Goal: Task Accomplishment & Management: Manage account settings

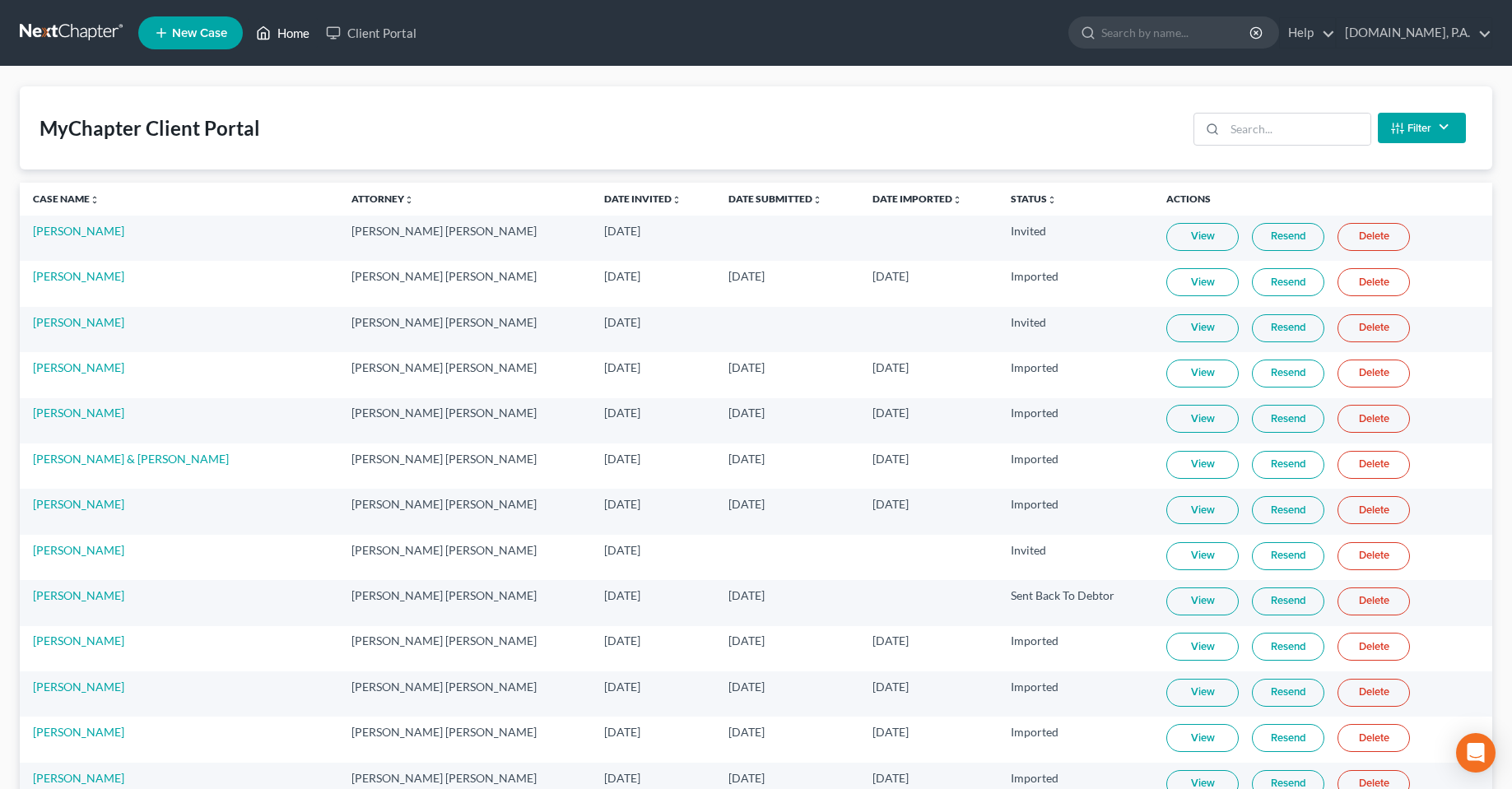
drag, startPoint x: 287, startPoint y: 36, endPoint x: 1027, endPoint y: 170, distance: 752.0
click at [287, 36] on link "Home" at bounding box center [282, 33] width 70 height 30
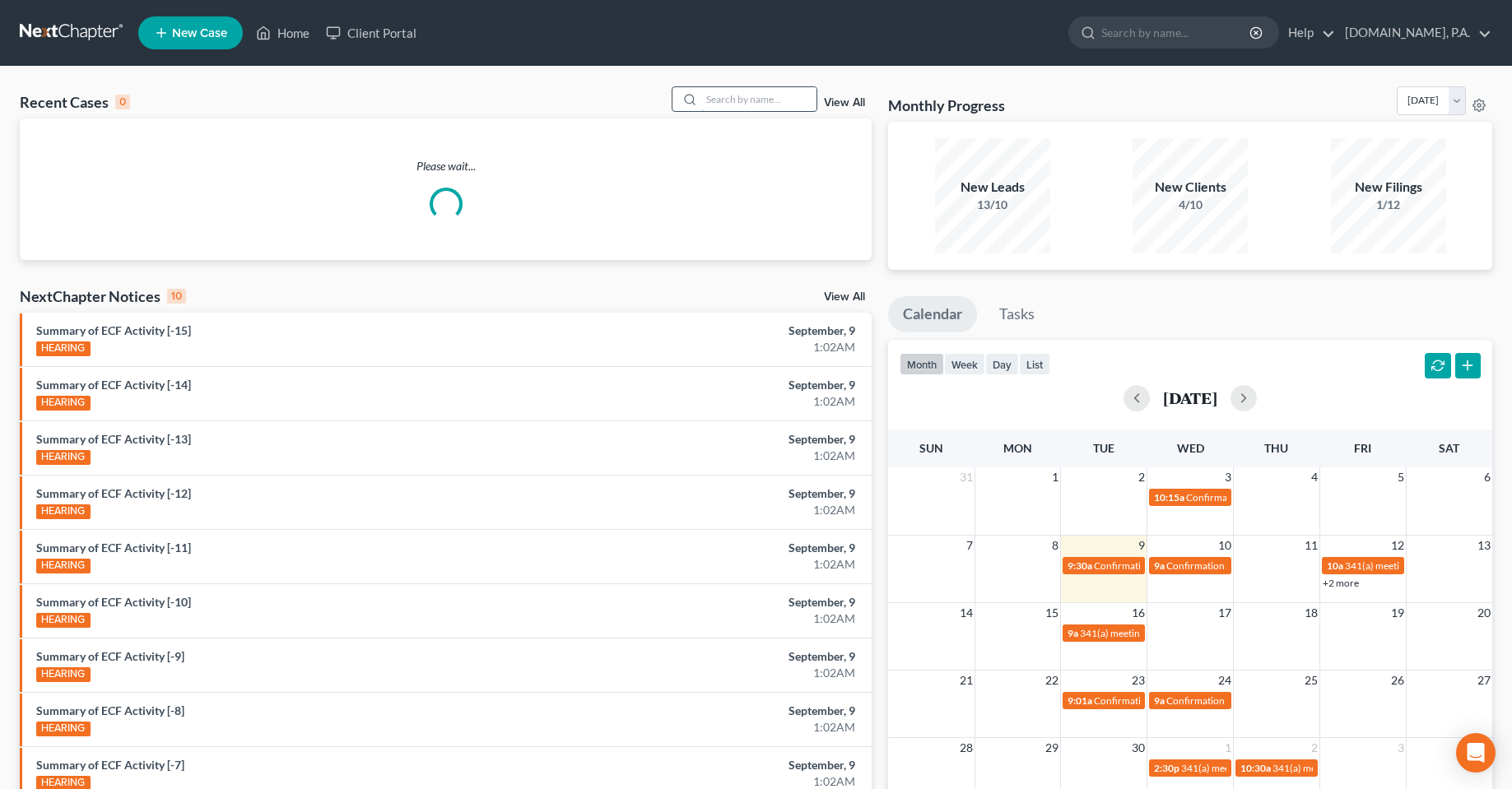
click at [800, 94] on input "search" at bounding box center [759, 99] width 115 height 24
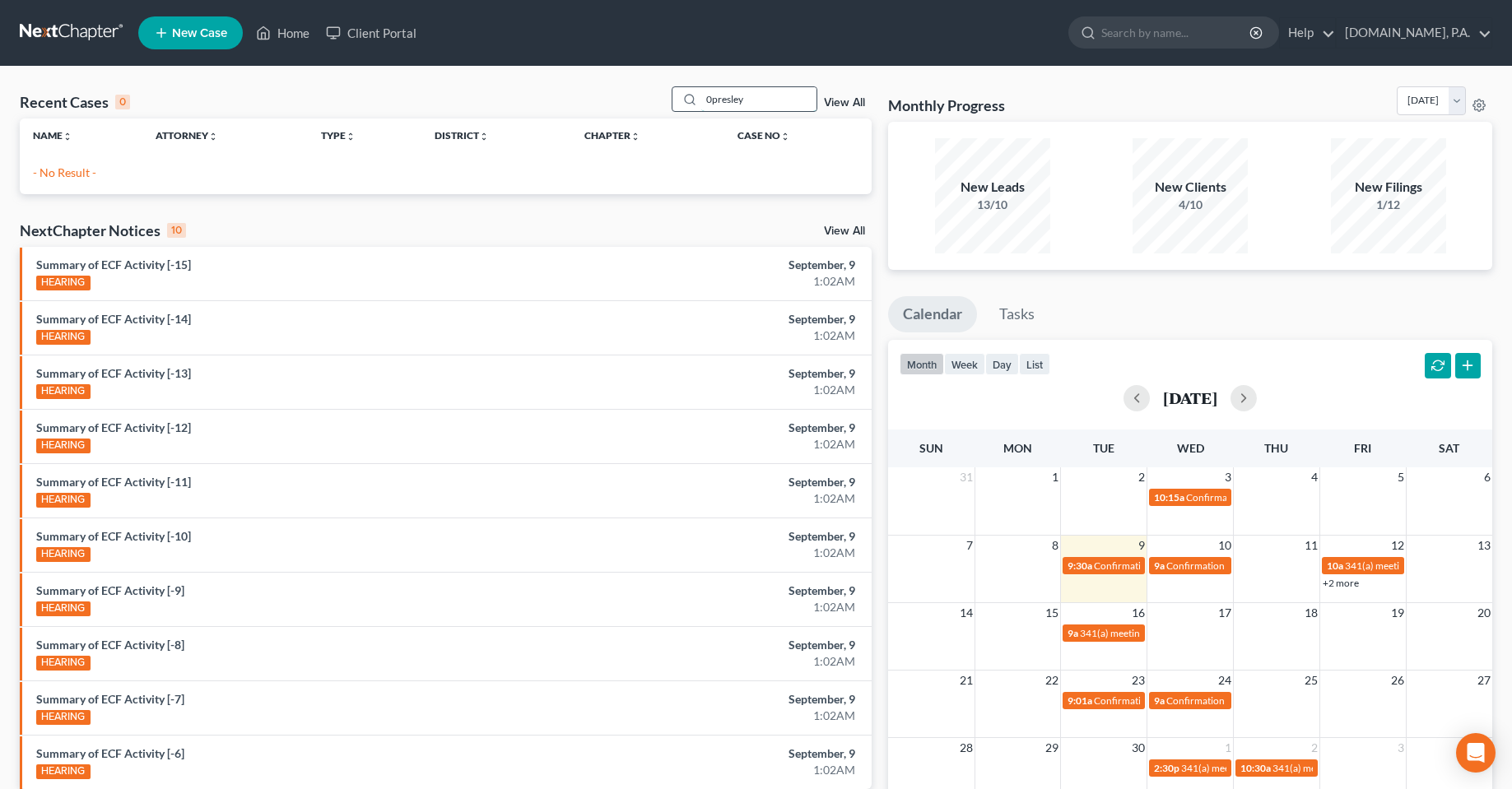
click at [713, 105] on input "0presley" at bounding box center [759, 99] width 115 height 24
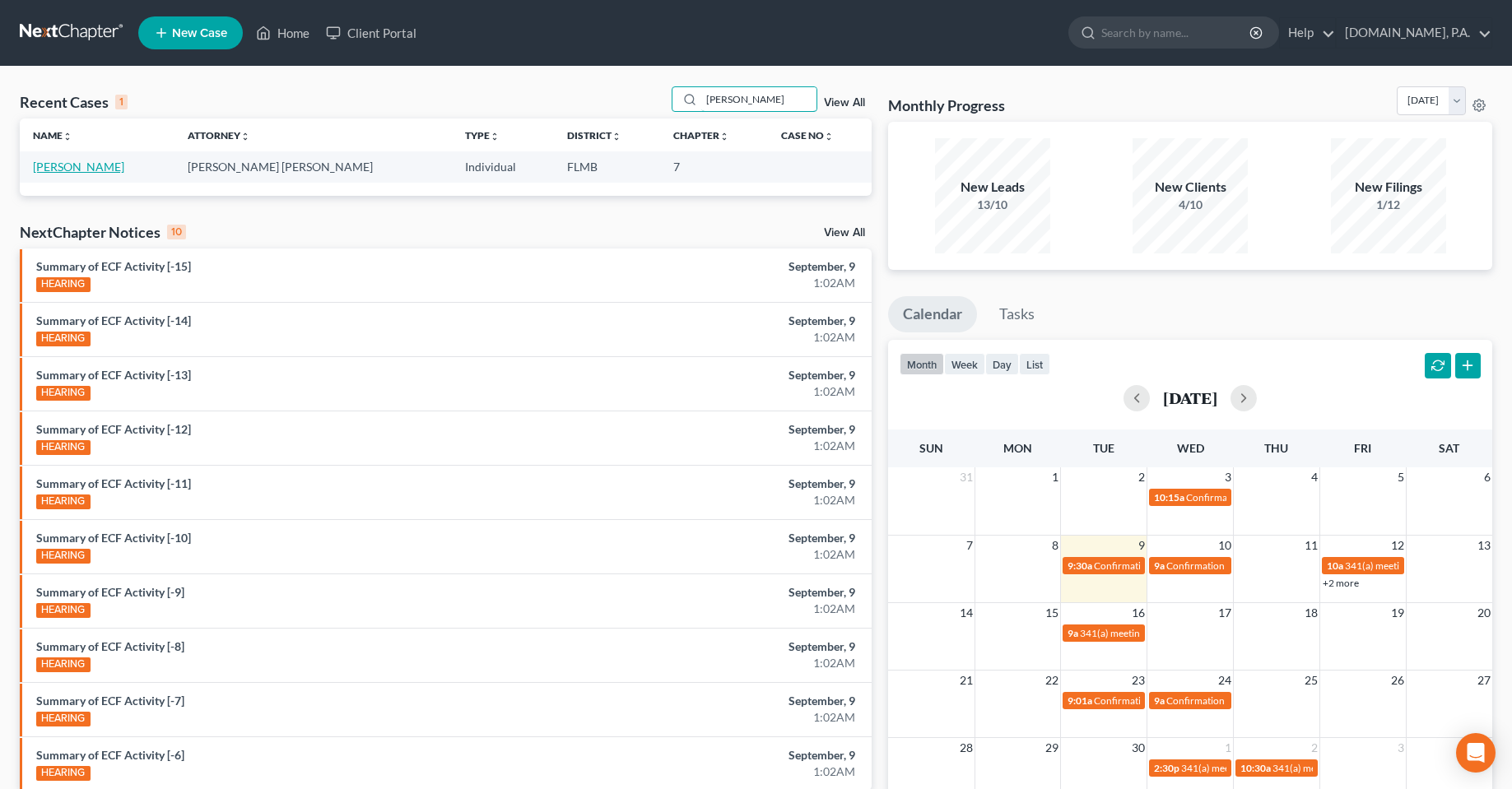
type input "[PERSON_NAME]"
click at [59, 160] on link "[PERSON_NAME]" at bounding box center [78, 166] width 91 height 14
select select "3"
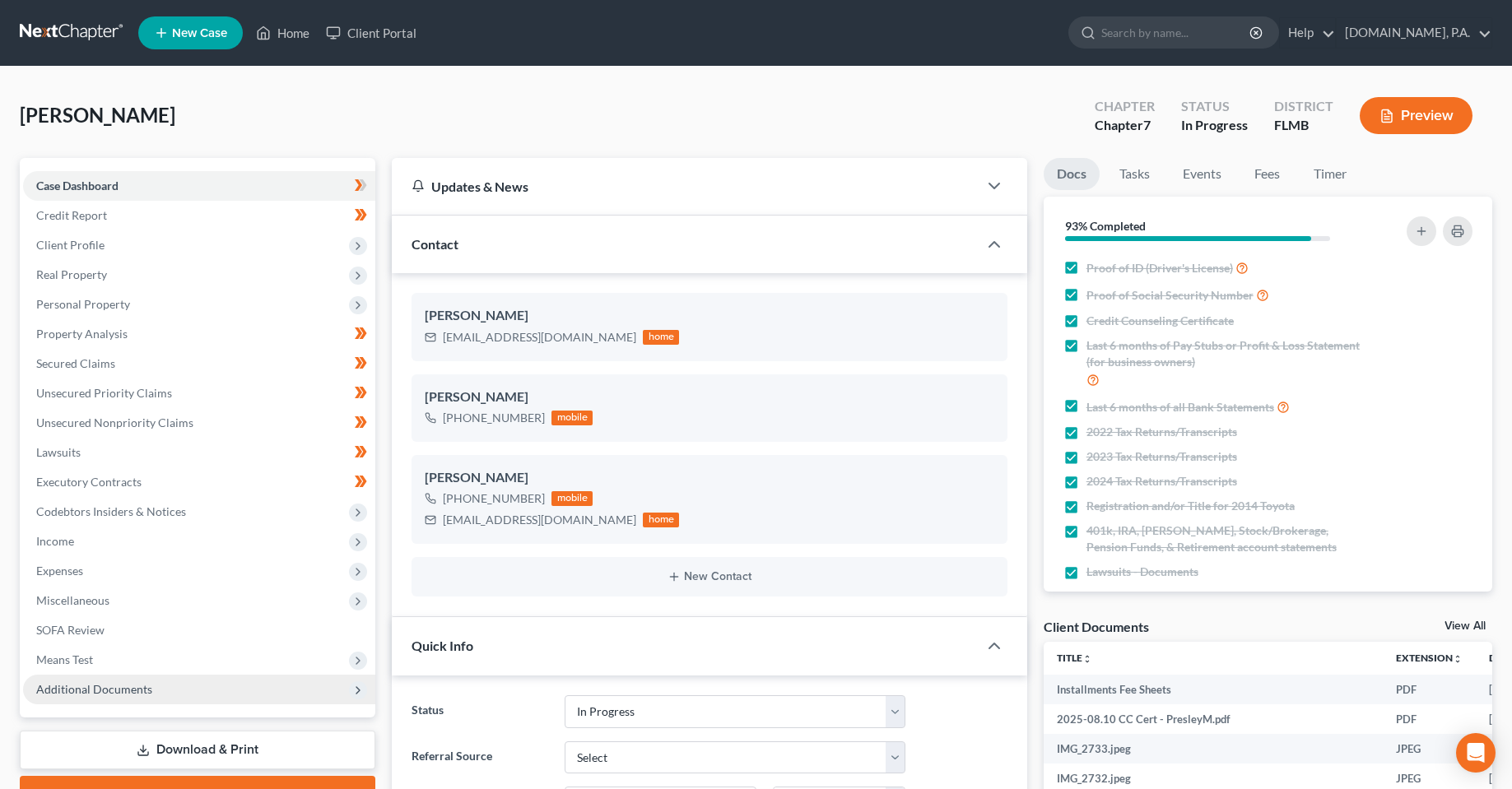
click at [135, 690] on span "Additional Documents" at bounding box center [94, 689] width 116 height 14
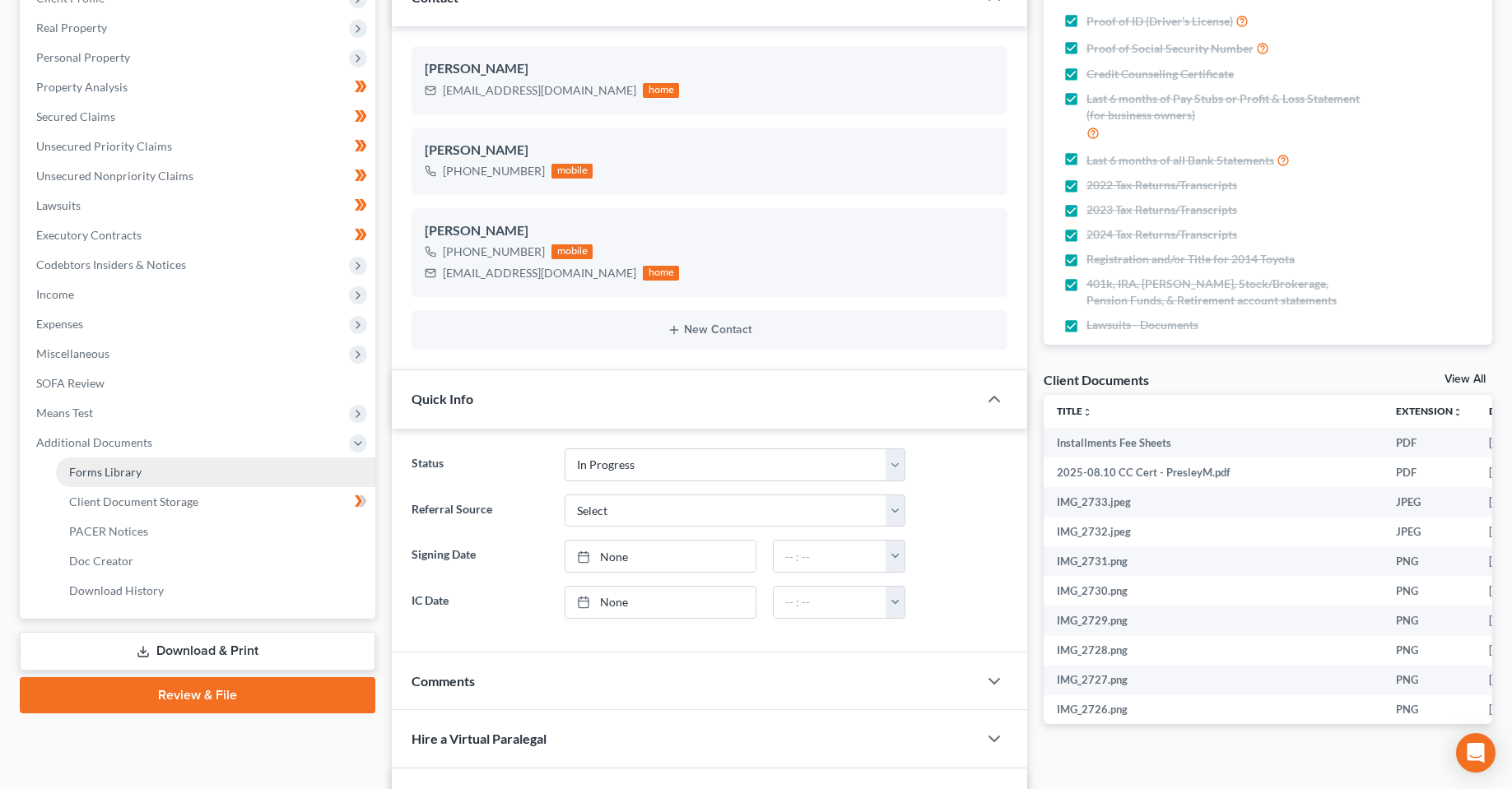
click at [182, 484] on link "Forms Library" at bounding box center [215, 472] width 320 height 30
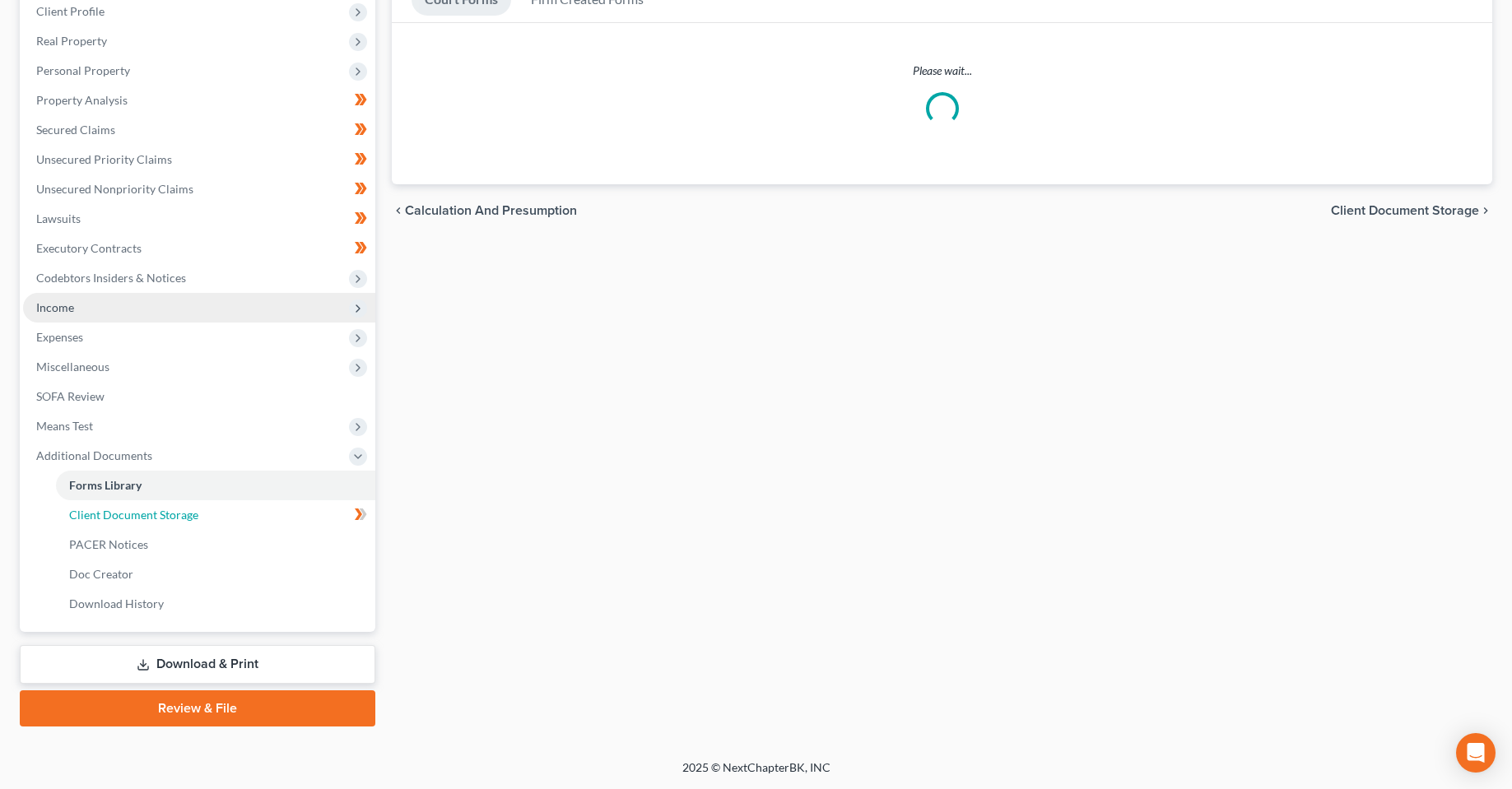
scroll to position [71, 0]
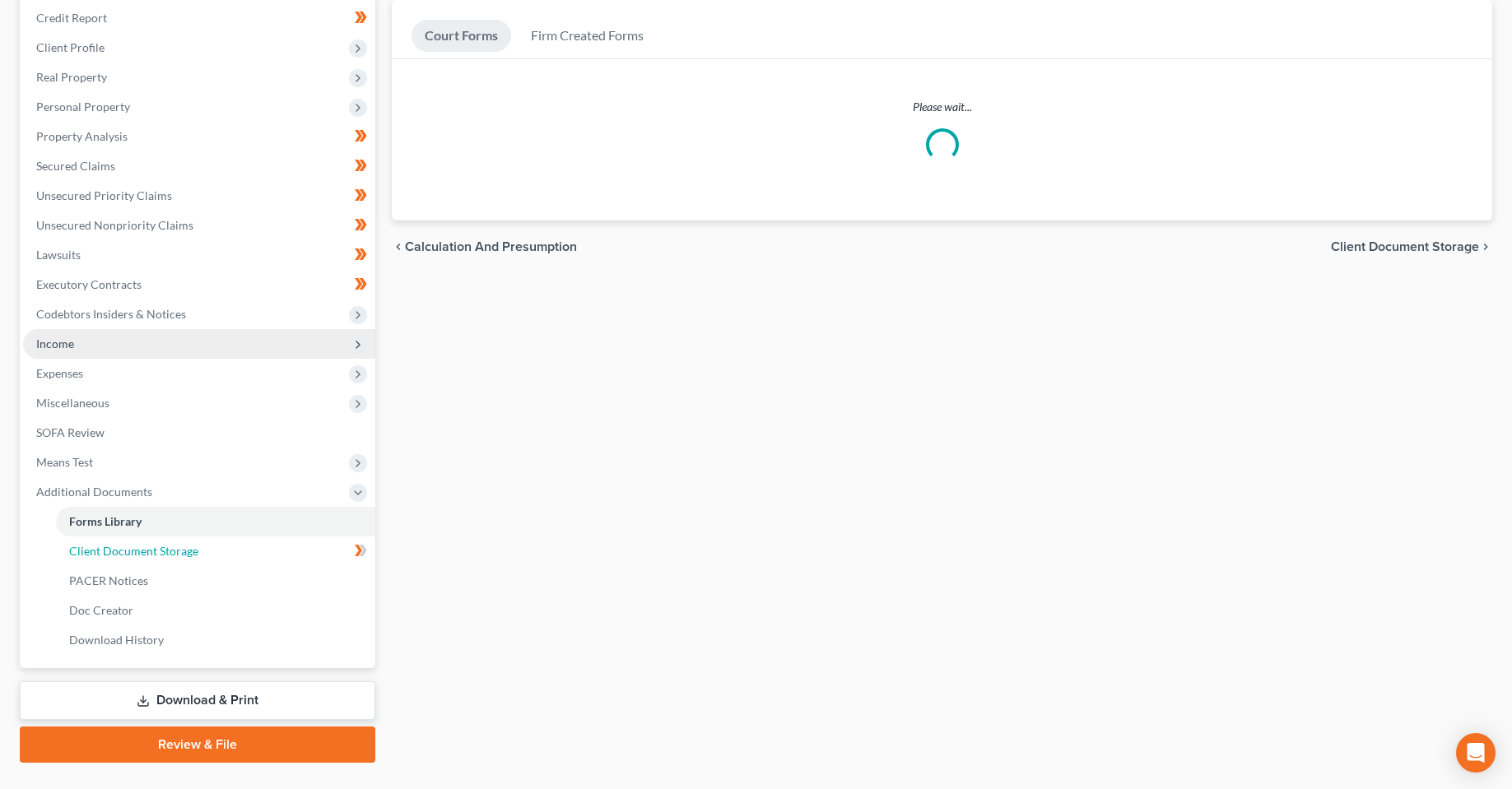
drag, startPoint x: 182, startPoint y: 508, endPoint x: 369, endPoint y: 522, distance: 187.5
click at [182, 508] on ul "Case Dashboard Payments Invoices Payments Payments Credit Report Client Profile" at bounding box center [199, 315] width 352 height 681
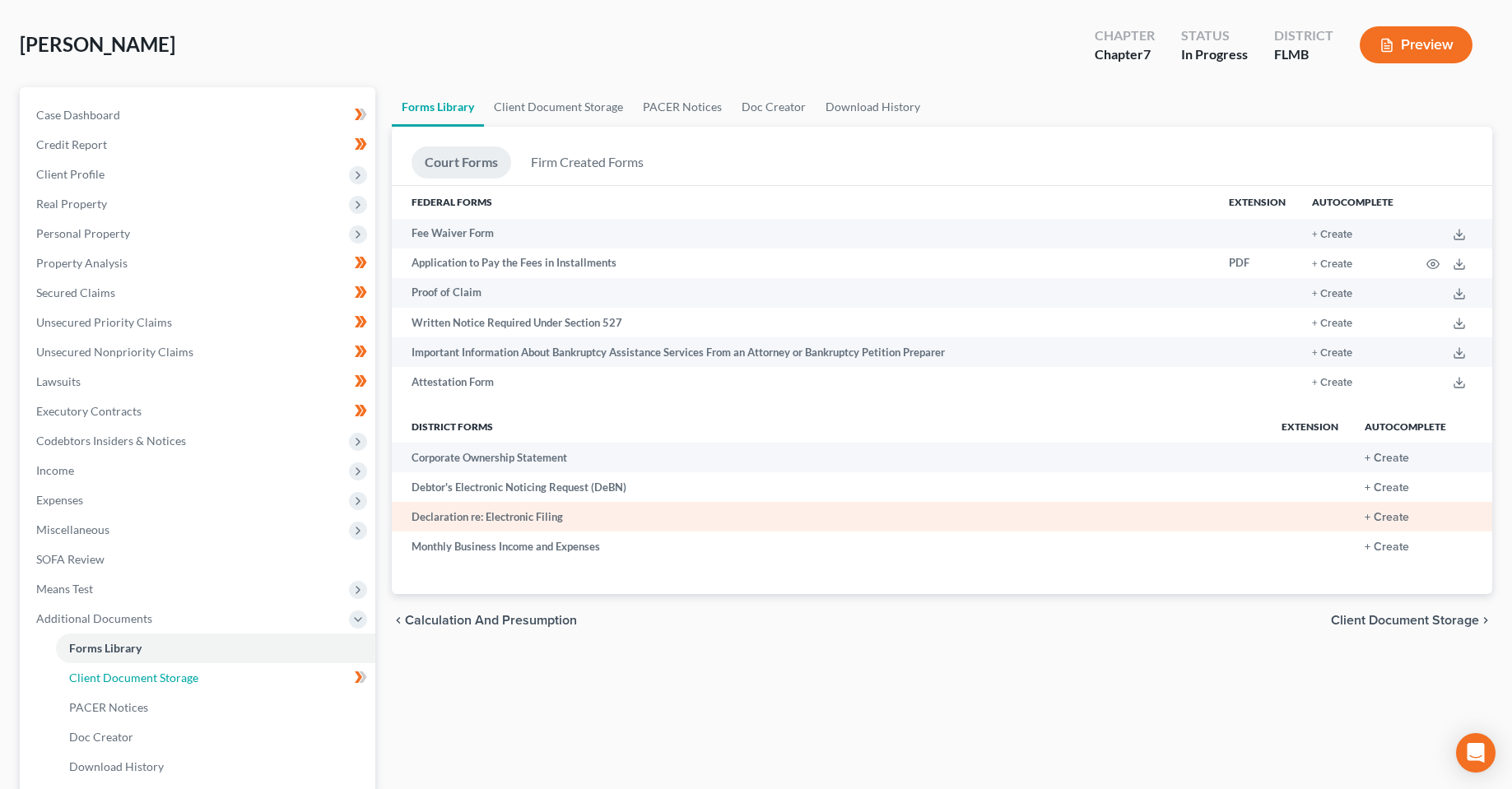
scroll to position [0, 0]
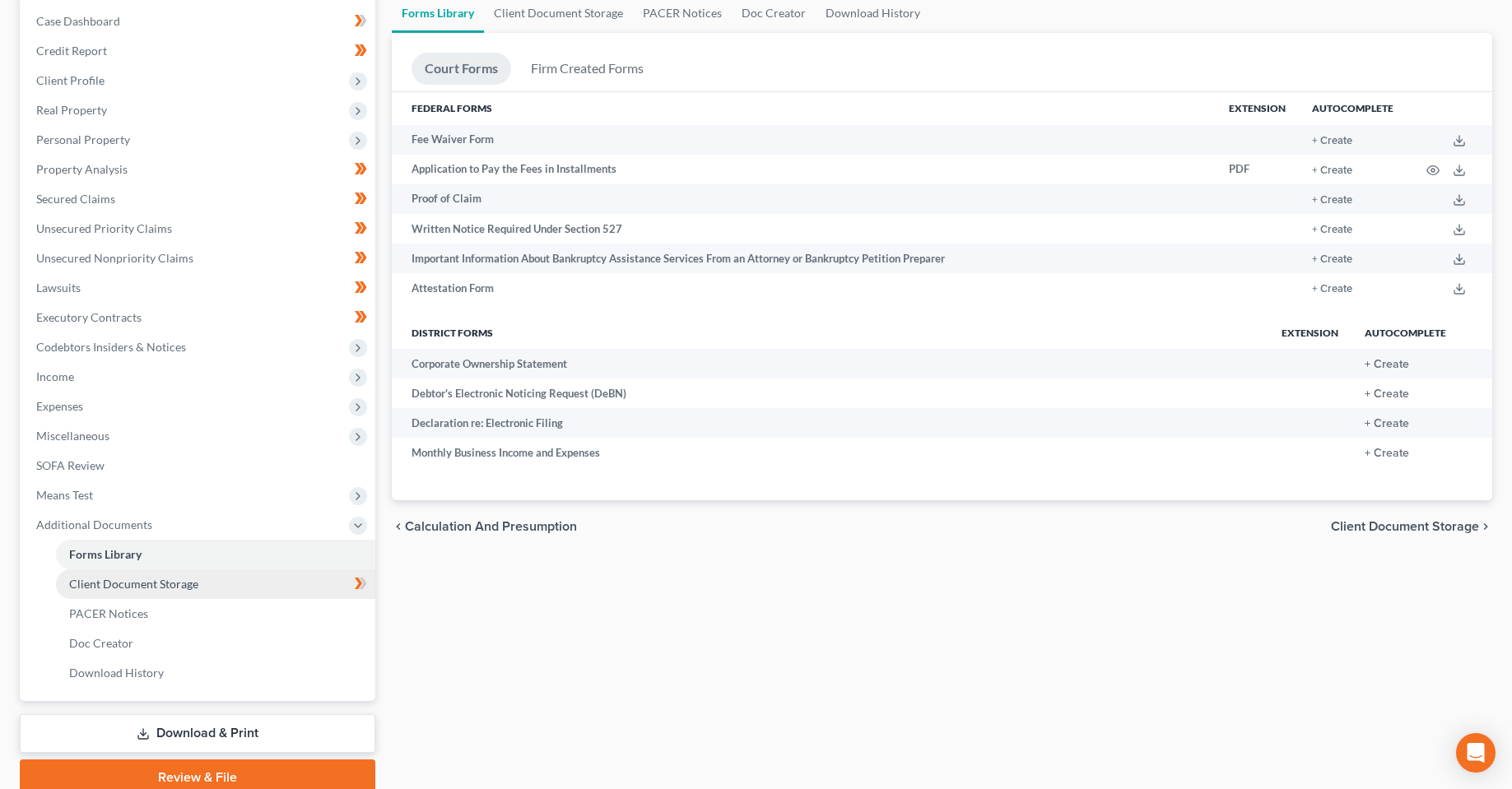
click at [165, 593] on link "Client Document Storage" at bounding box center [215, 584] width 320 height 30
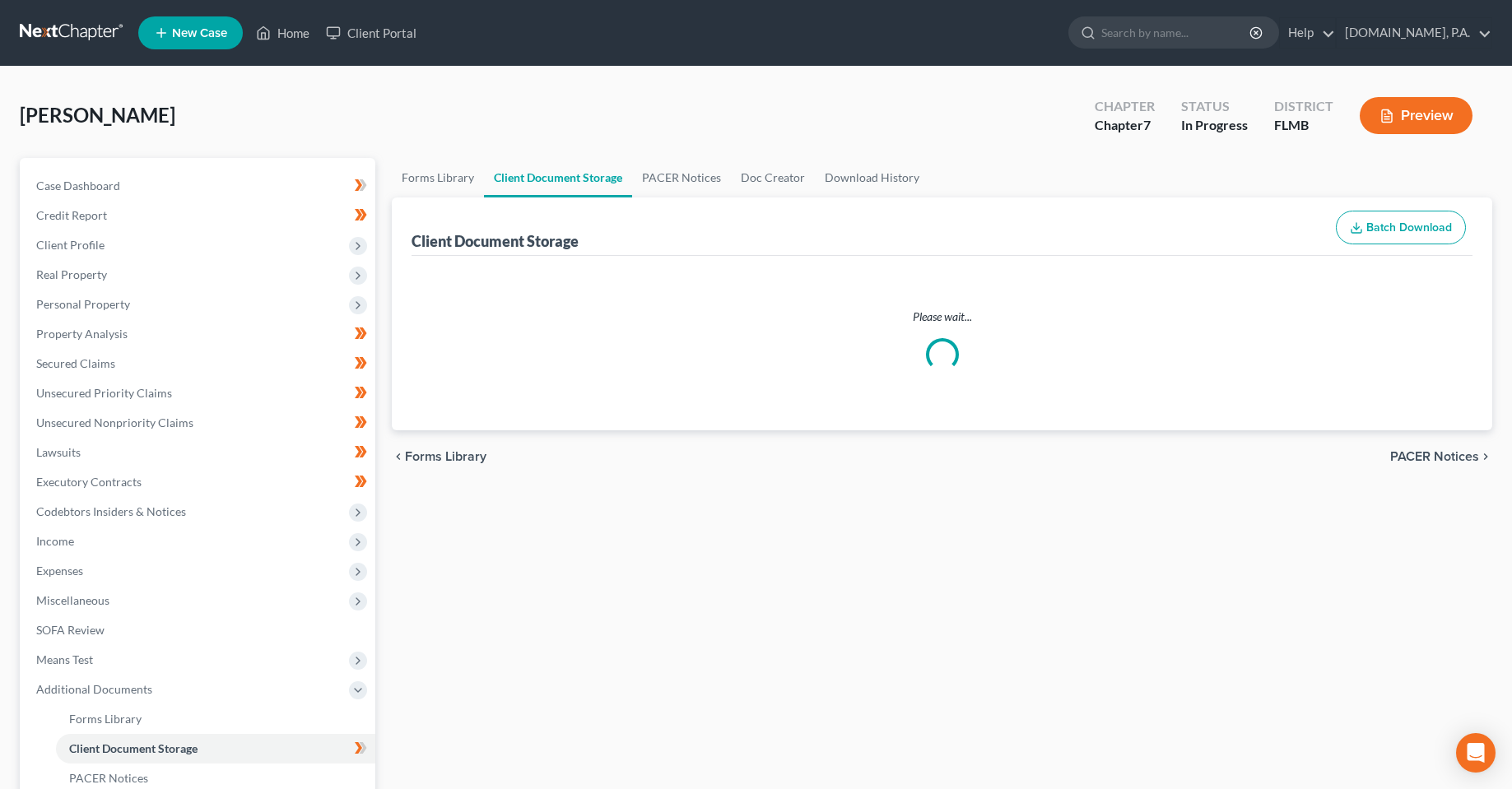
select select "9"
select select "4"
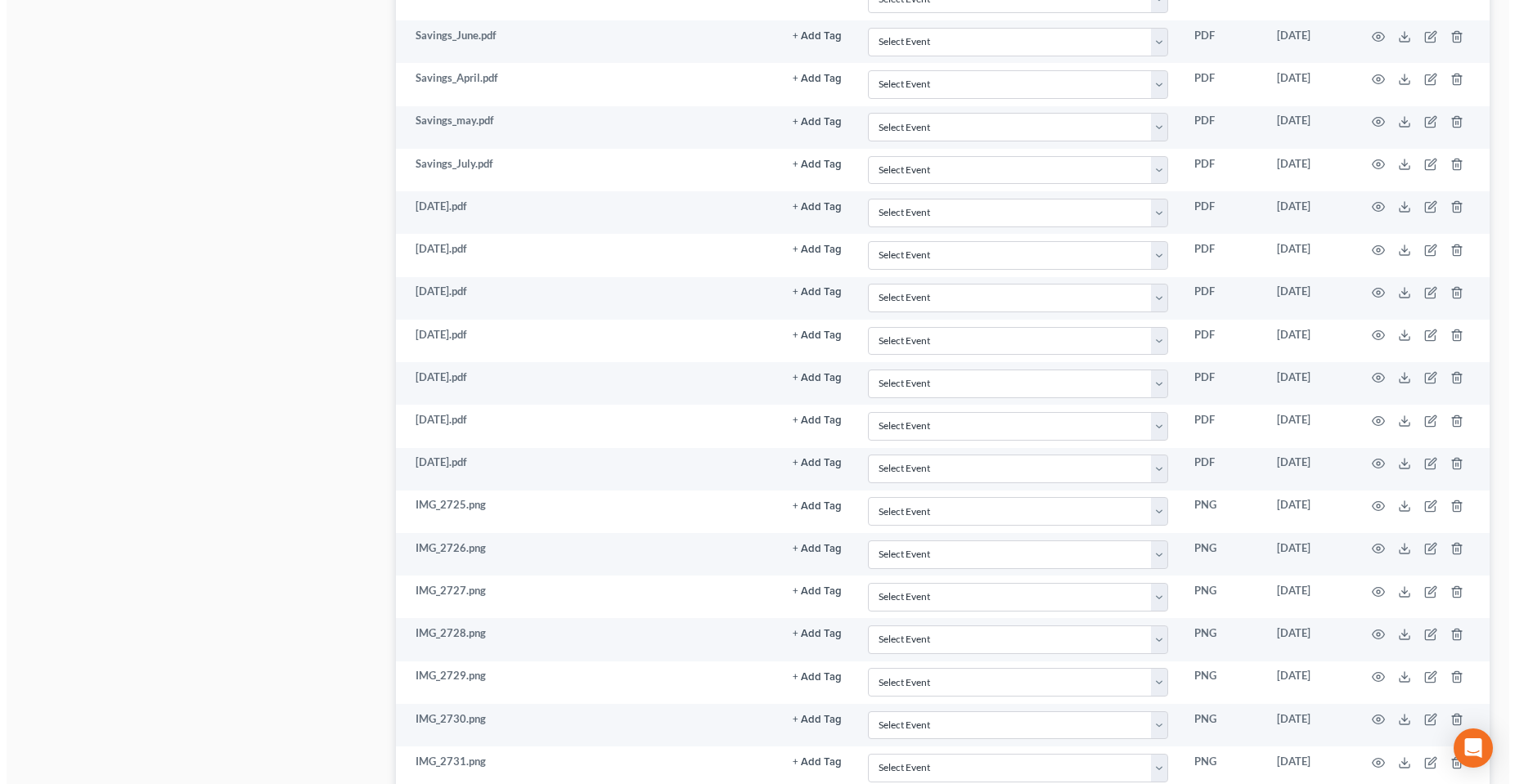
scroll to position [1829, 0]
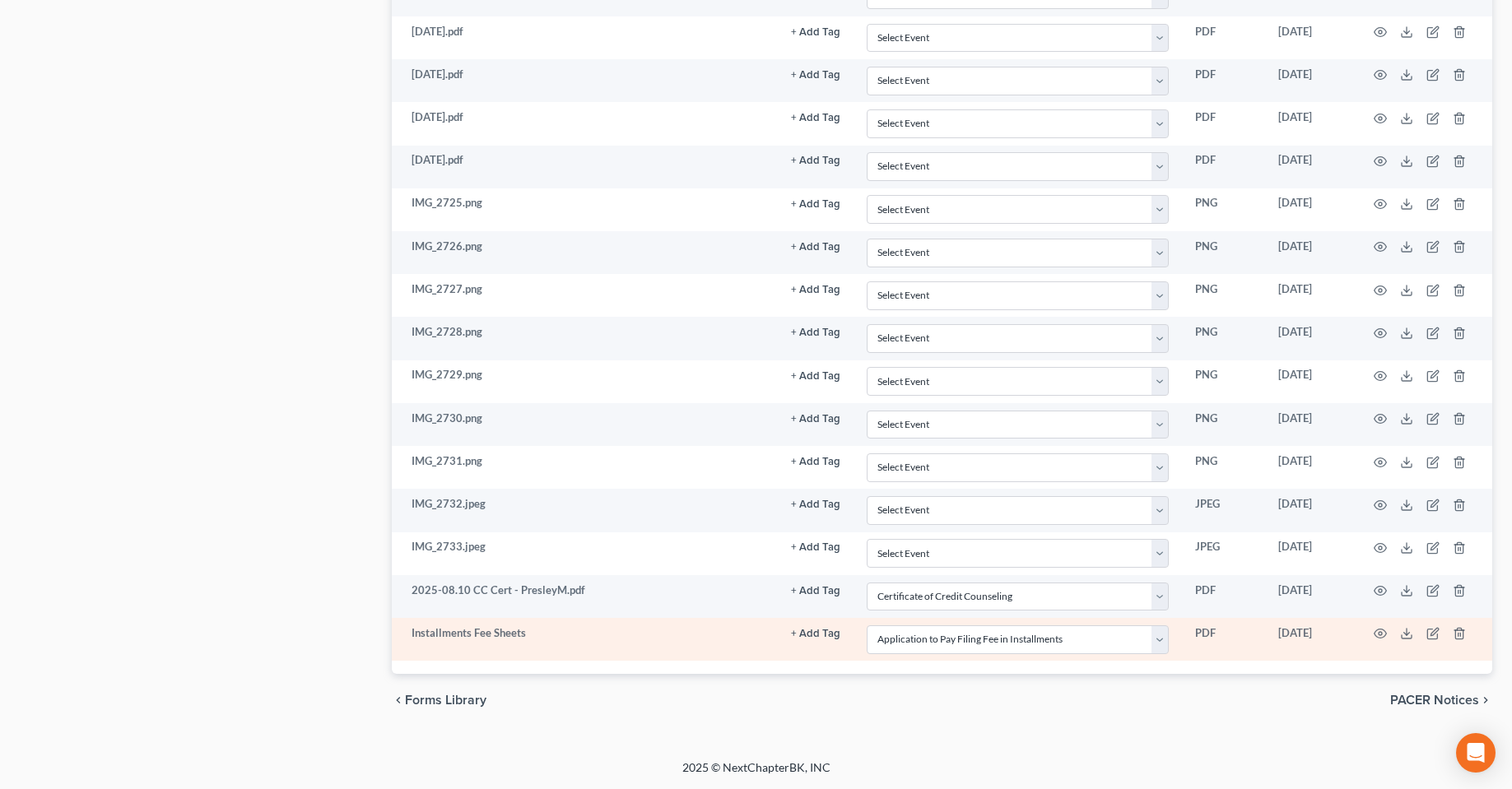
click at [1388, 629] on td at bounding box center [1424, 639] width 138 height 43
click at [1382, 633] on circle "button" at bounding box center [1380, 634] width 3 height 3
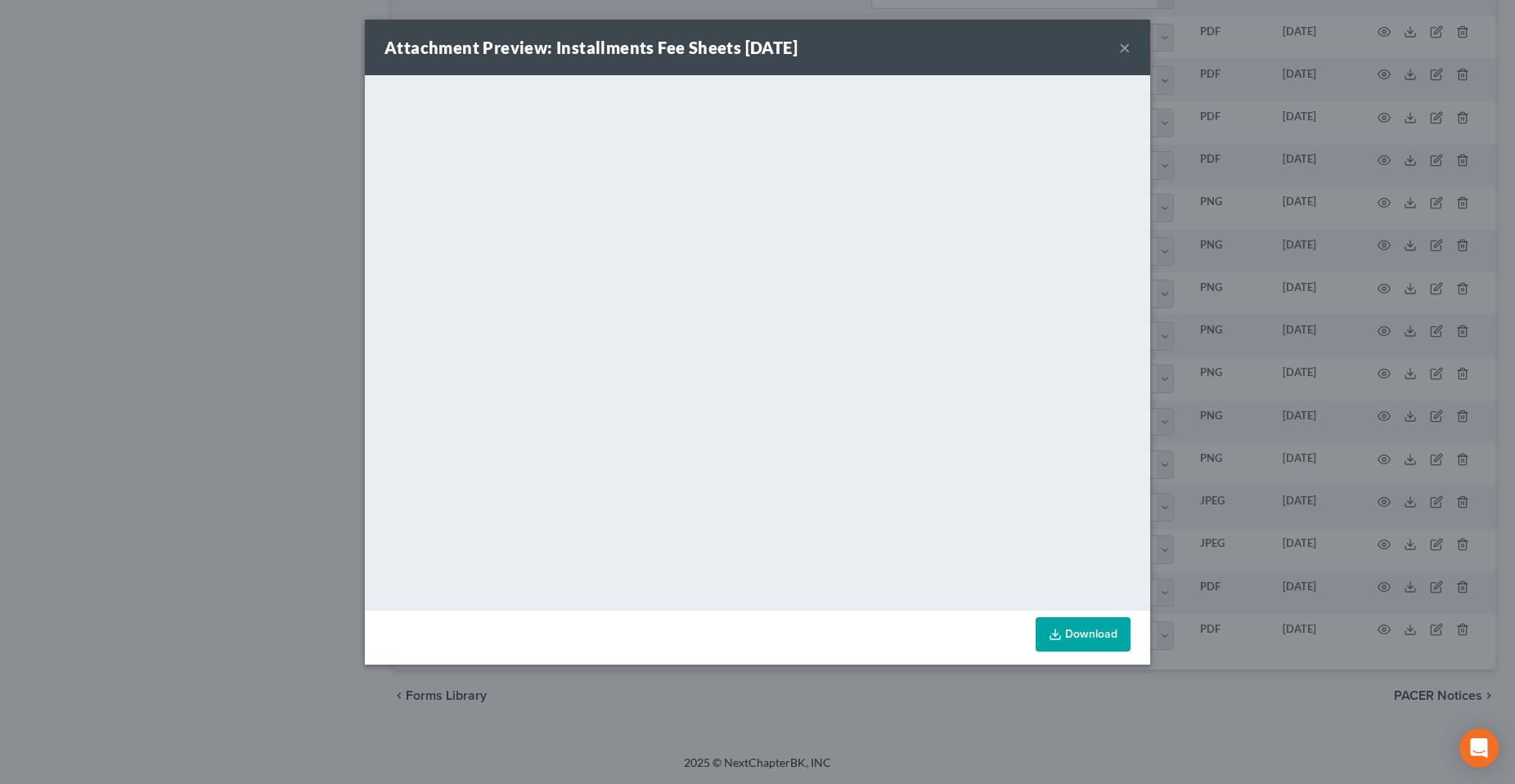
click at [1128, 51] on button "×" at bounding box center [1125, 47] width 11 height 20
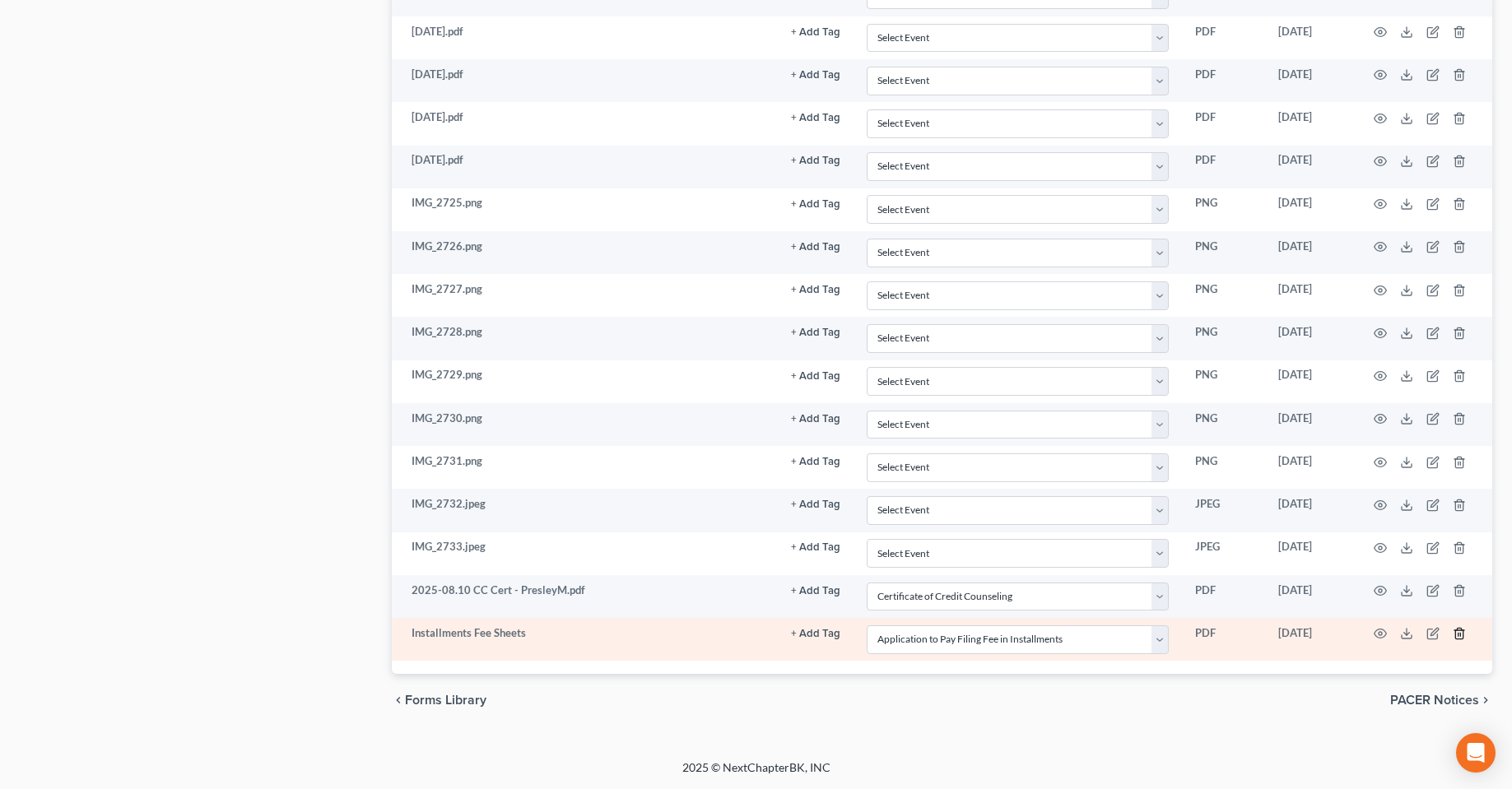
click at [1459, 634] on icon "button" at bounding box center [1459, 634] width 13 height 13
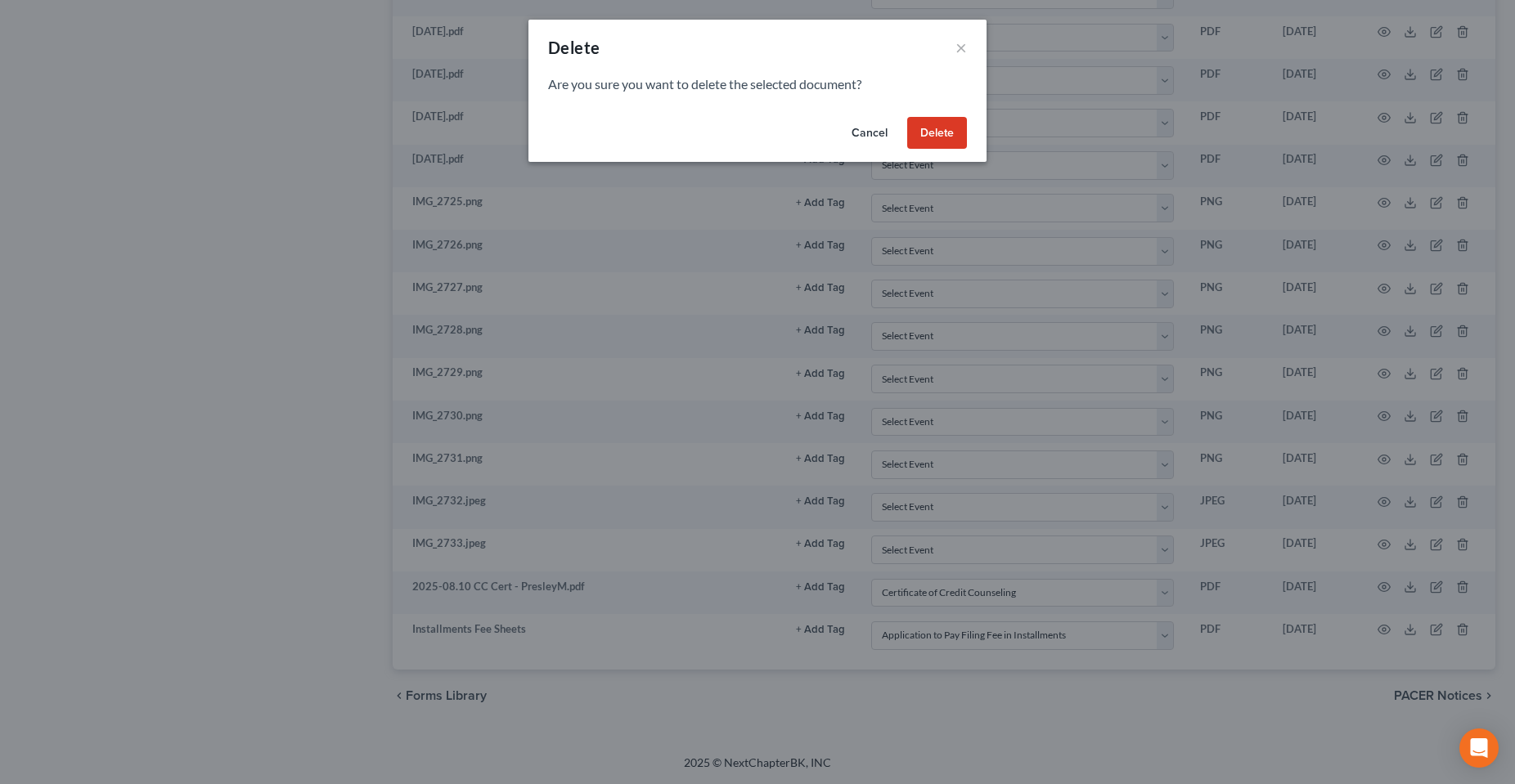
click at [934, 134] on button "Delete" at bounding box center [937, 134] width 60 height 32
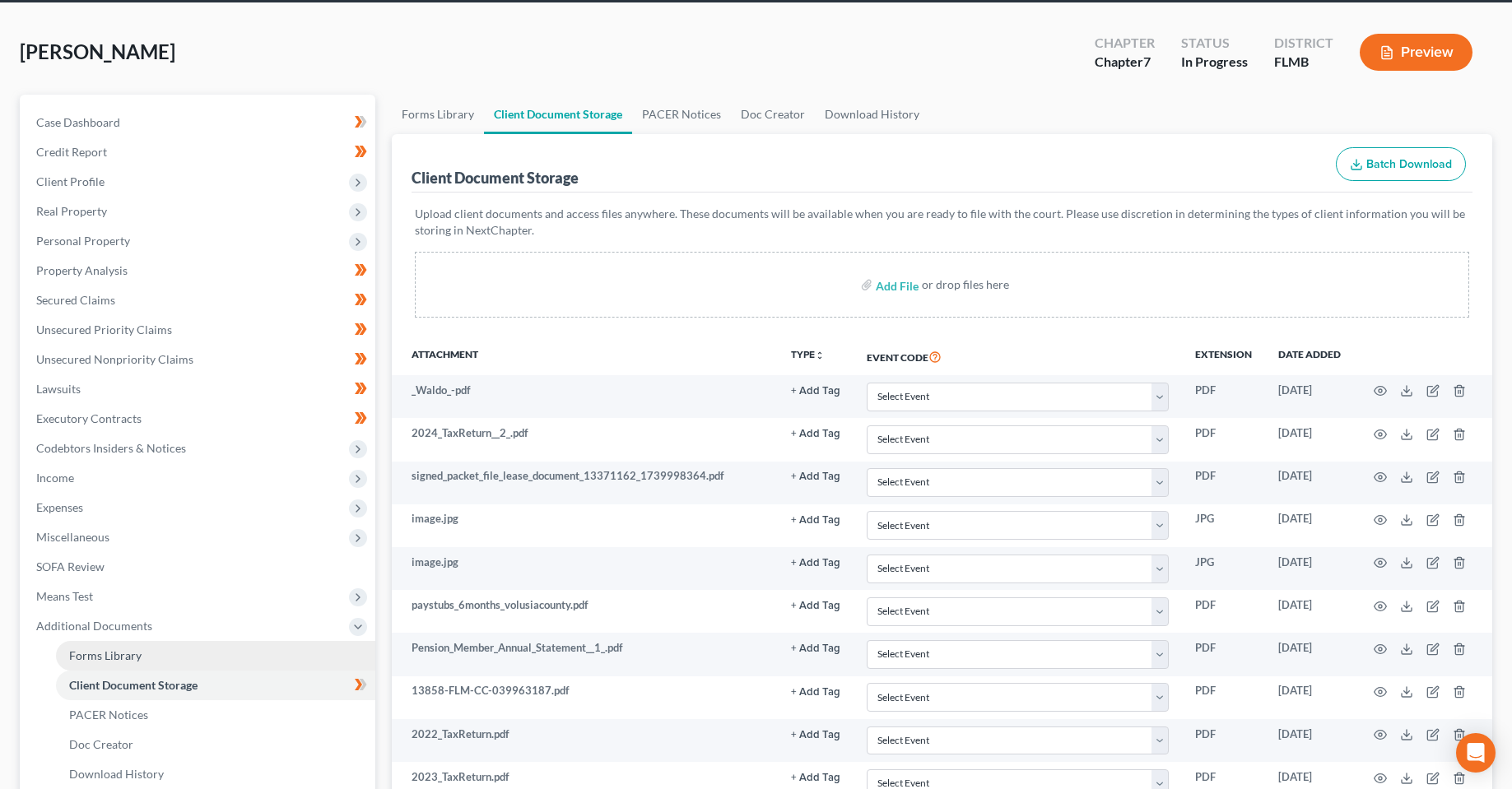
scroll to position [83, 0]
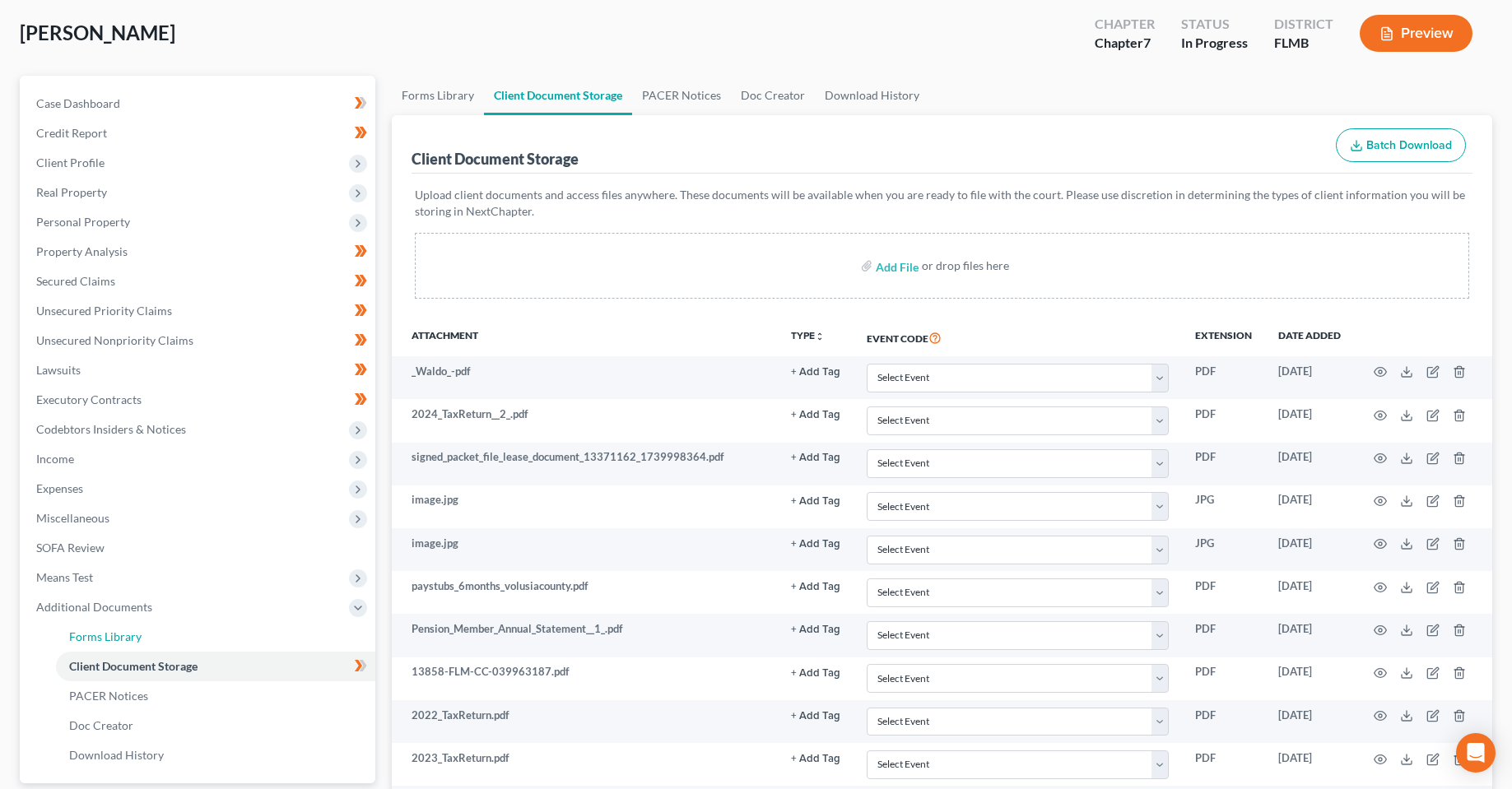
drag, startPoint x: 137, startPoint y: 638, endPoint x: 947, endPoint y: 573, distance: 812.6
click at [137, 638] on span "Forms Library" at bounding box center [105, 636] width 72 height 14
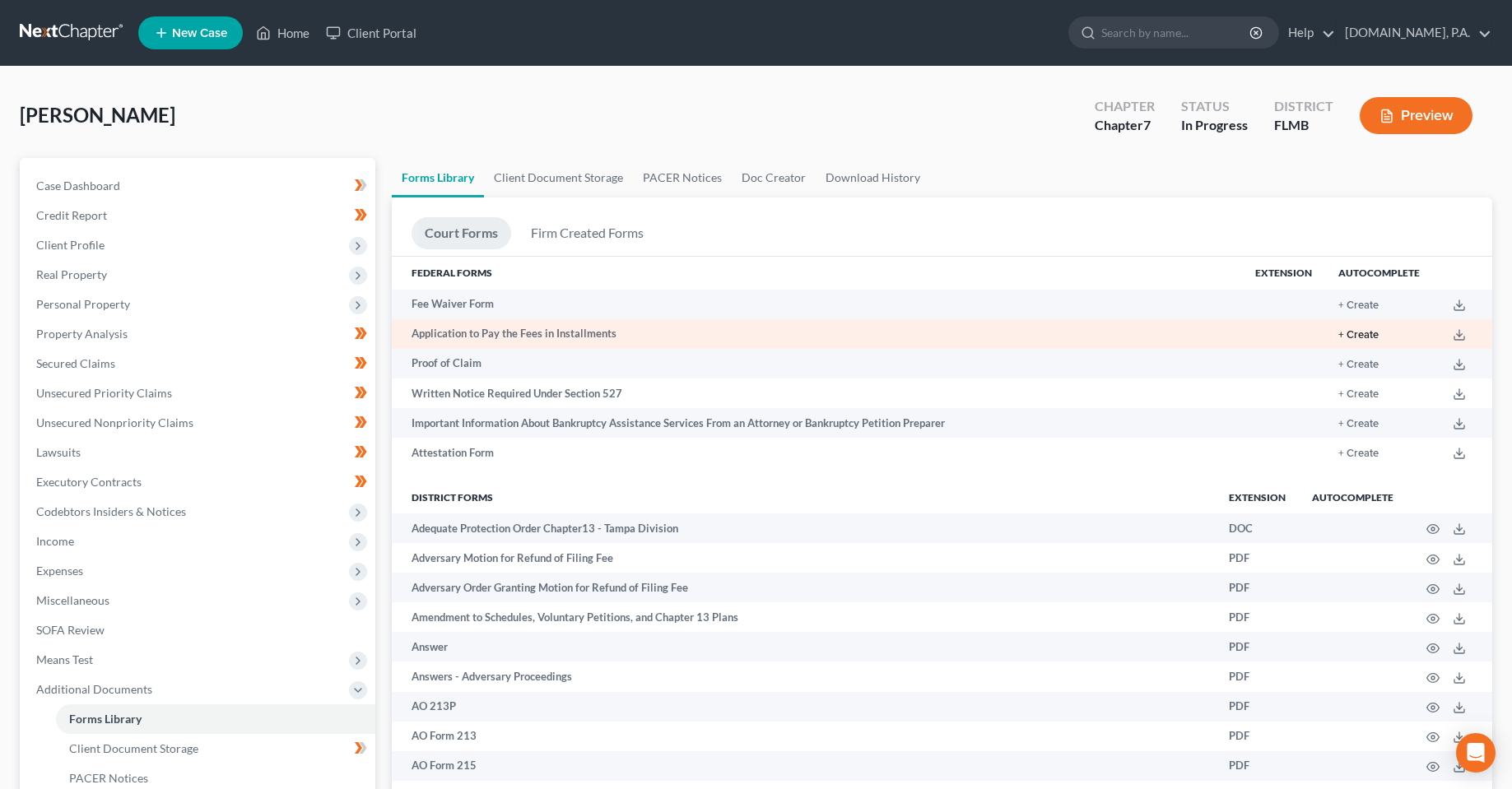
click at [1352, 333] on button "+ Create" at bounding box center [1358, 335] width 40 height 11
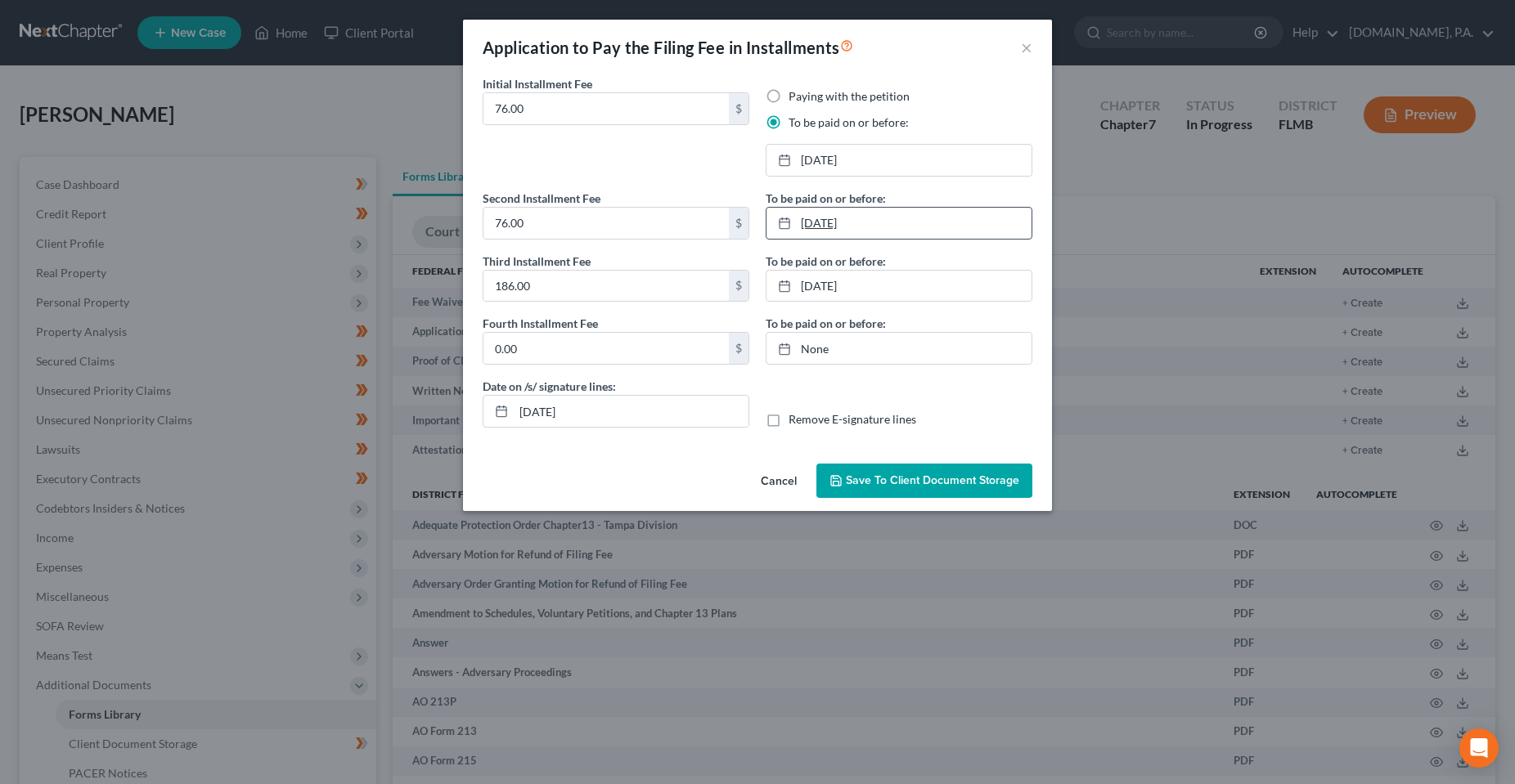
click at [827, 222] on link "[DATE]" at bounding box center [899, 223] width 265 height 31
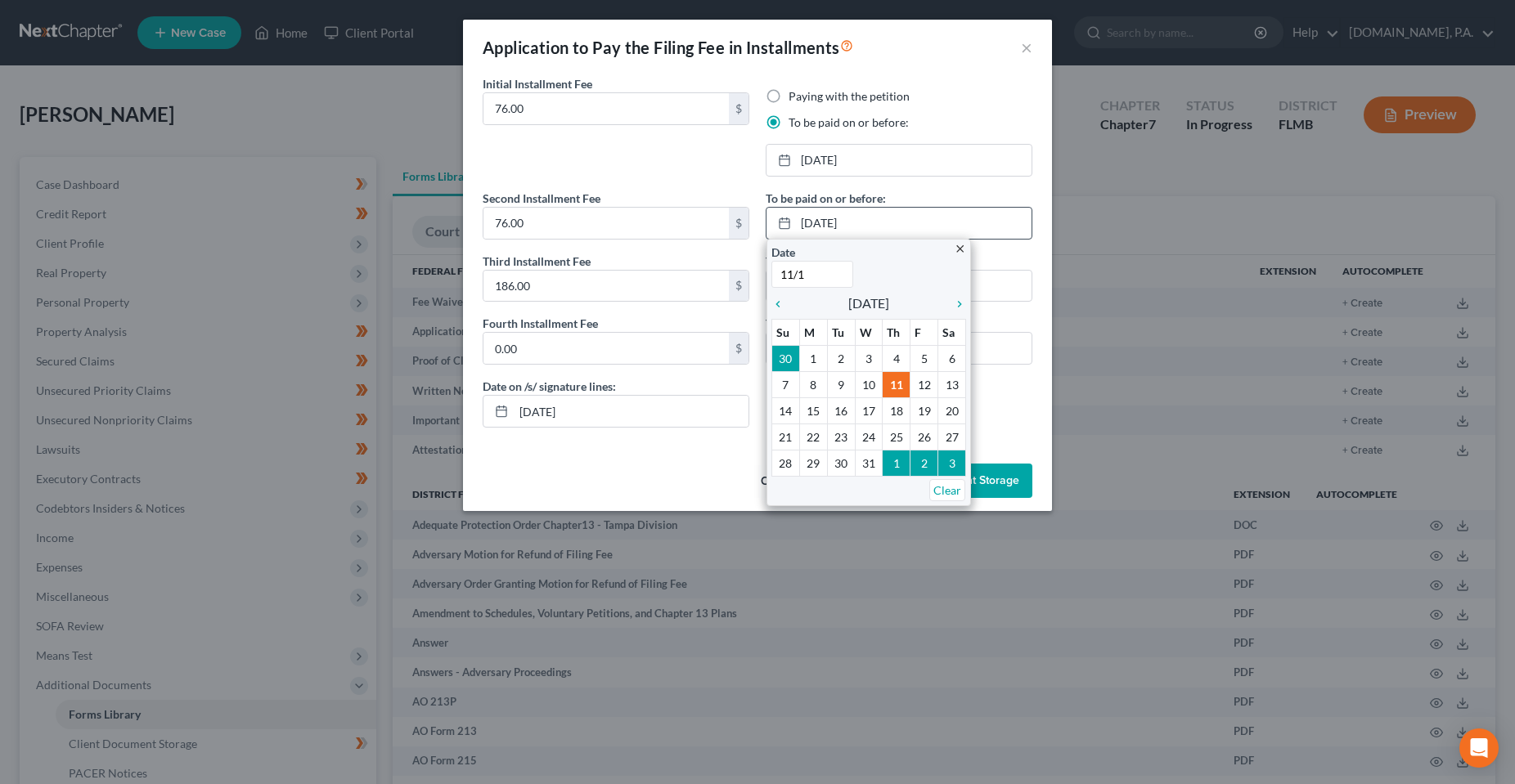
type input "11/11"
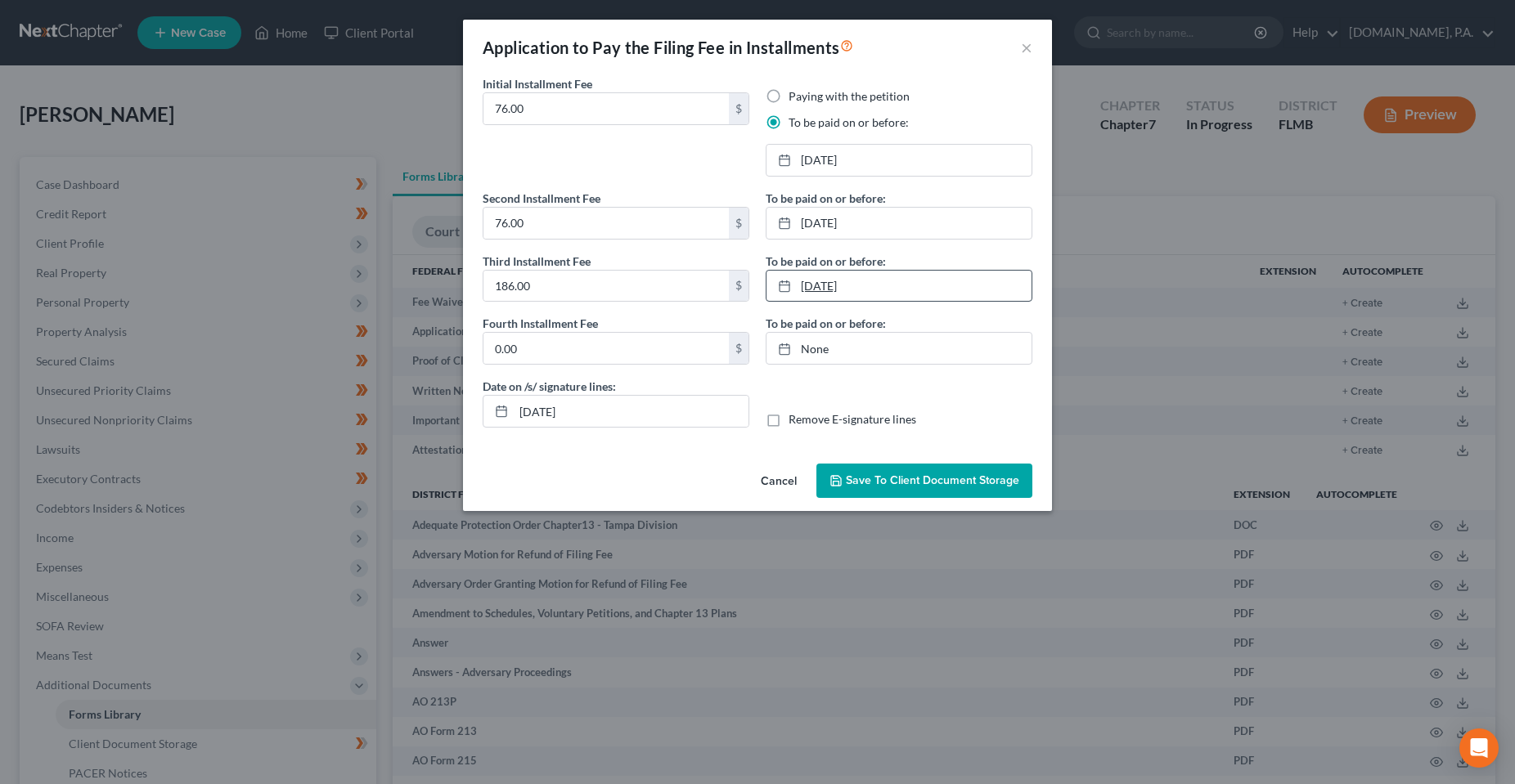
click at [853, 282] on link "[DATE]" at bounding box center [899, 286] width 265 height 31
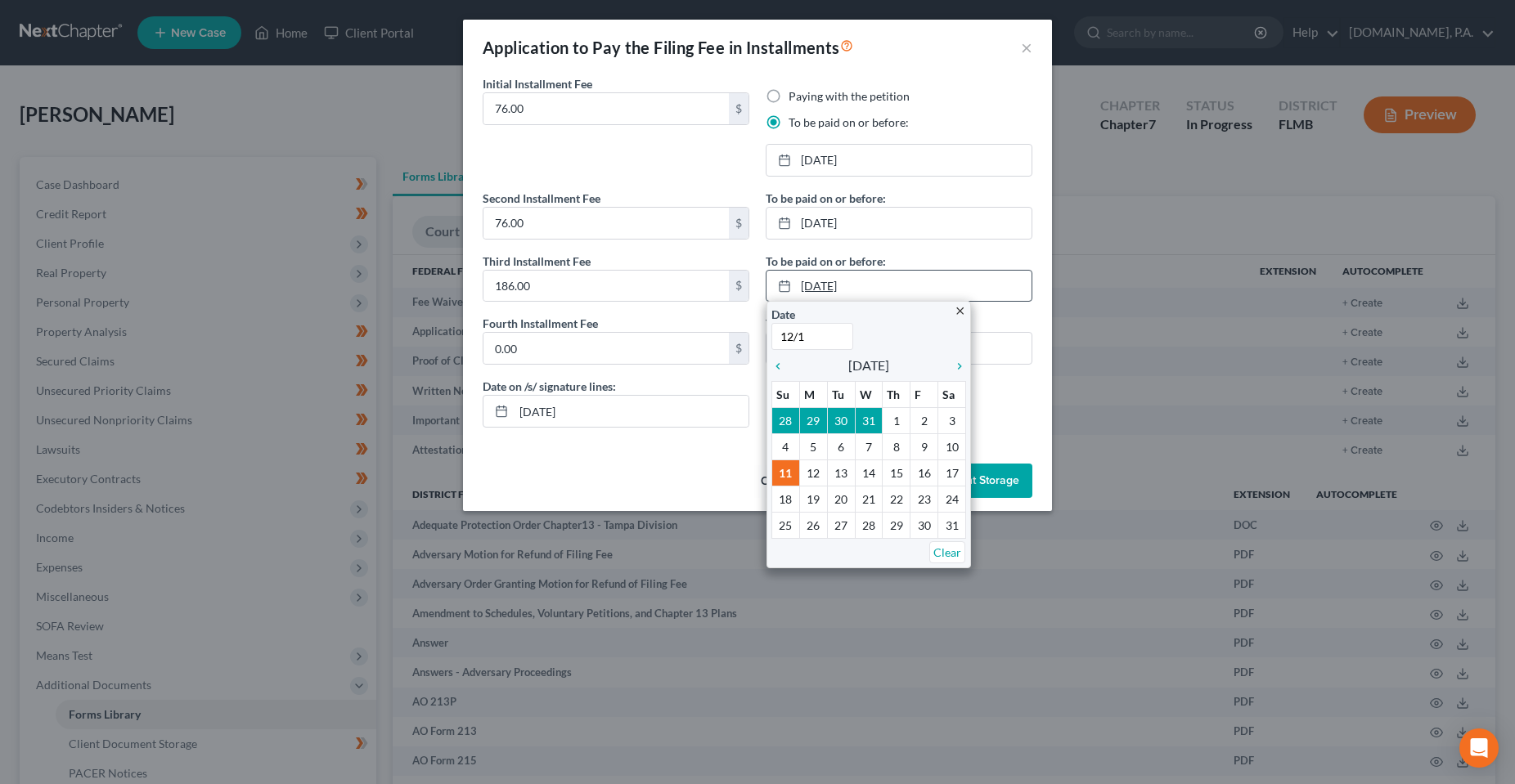
type input "12/11"
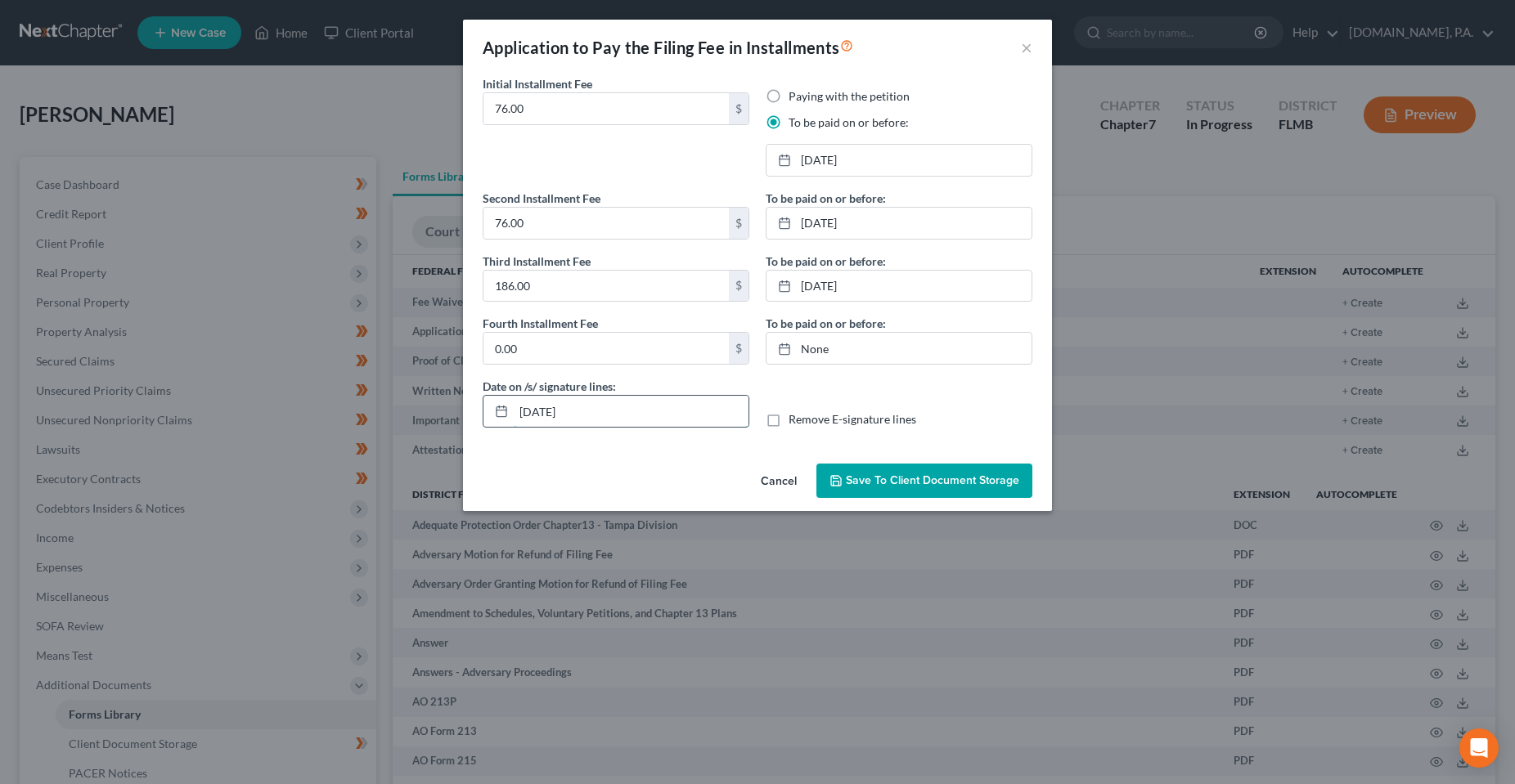
drag, startPoint x: 538, startPoint y: 416, endPoint x: 550, endPoint y: 416, distance: 12.0
click at [550, 416] on input "[DATE]" at bounding box center [632, 411] width 235 height 31
type input "[DATE]"
click at [893, 479] on span "Save to Client Document Storage" at bounding box center [933, 480] width 174 height 14
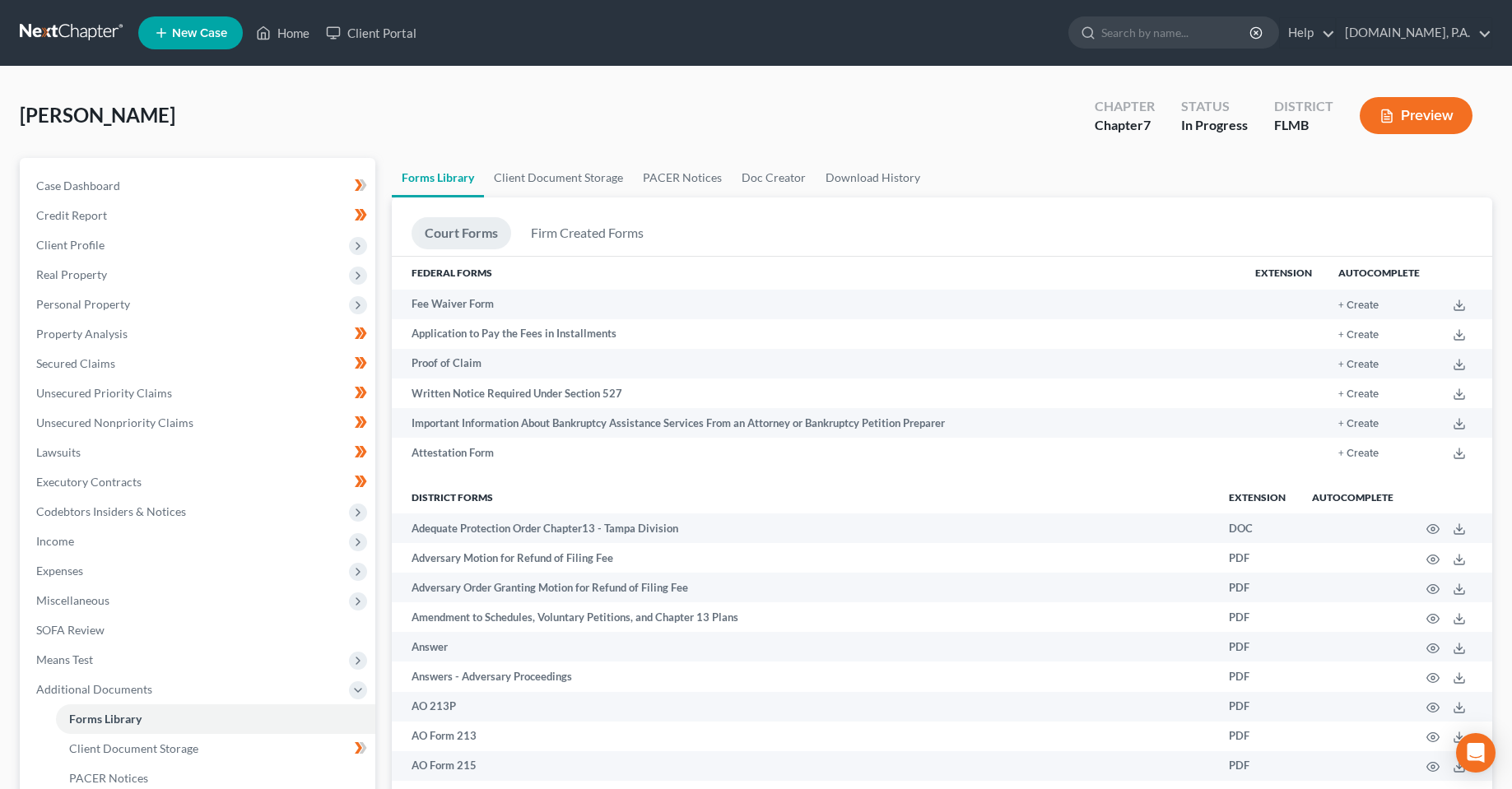
click at [628, 118] on div "[PERSON_NAME] Upgraded Chapter Chapter 7 Status In [GEOGRAPHIC_DATA] [GEOGRAPHI…" at bounding box center [756, 122] width 1473 height 72
click at [511, 96] on div "[PERSON_NAME] Upgraded Chapter Chapter 7 Status In [GEOGRAPHIC_DATA] [GEOGRAPHI…" at bounding box center [756, 122] width 1473 height 72
drag, startPoint x: 163, startPoint y: 110, endPoint x: 16, endPoint y: 112, distance: 147.0
click at [313, 112] on div "[PERSON_NAME] Upgraded Chapter Chapter 7 Status In [GEOGRAPHIC_DATA] [GEOGRAPHI…" at bounding box center [756, 122] width 1473 height 72
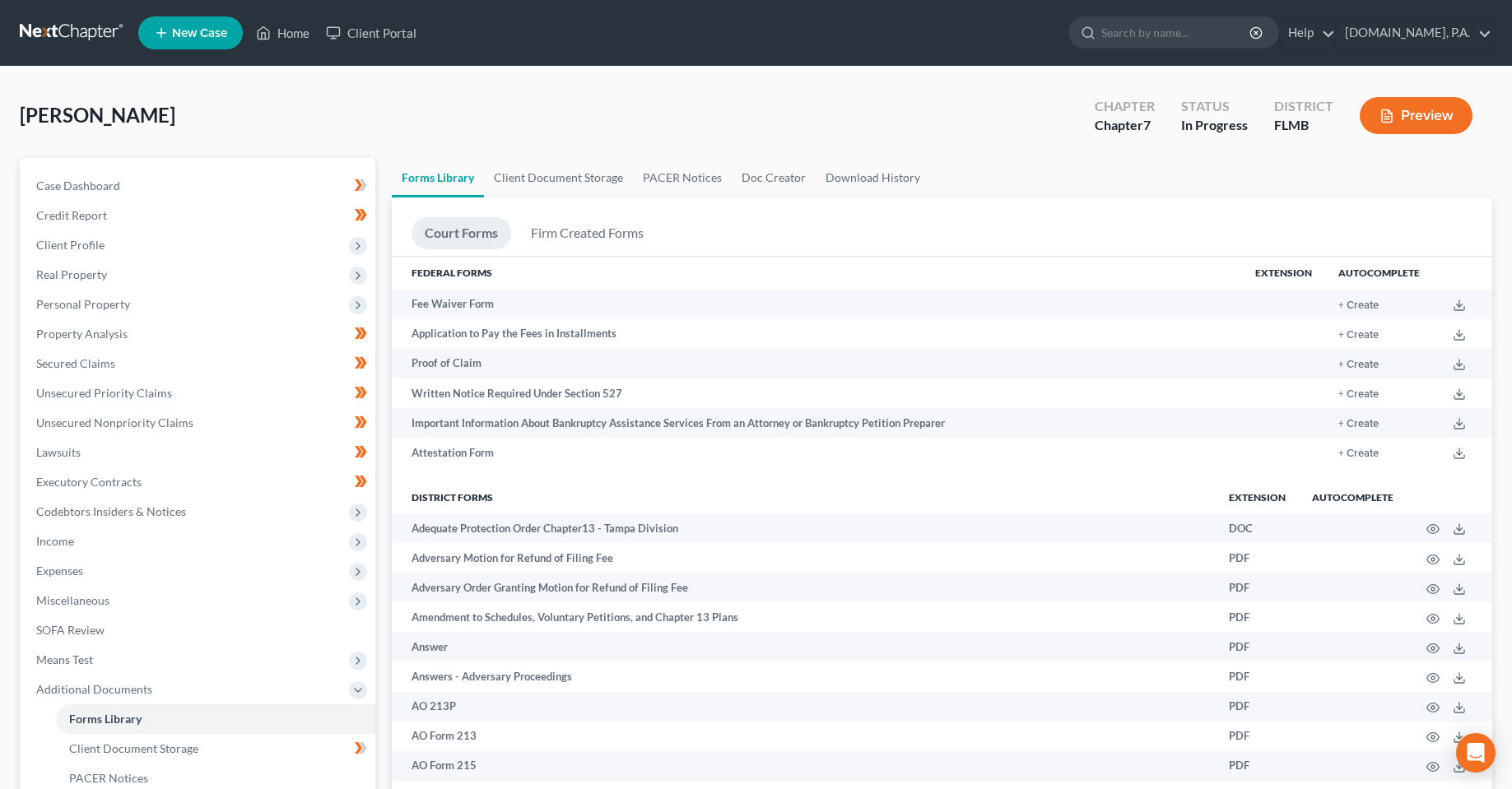
click at [630, 143] on div "[PERSON_NAME] Upgraded Chapter Chapter 7 Status In [GEOGRAPHIC_DATA] [GEOGRAPHI…" at bounding box center [756, 122] width 1473 height 72
click at [622, 87] on div "[PERSON_NAME] Upgraded Chapter Chapter 7 Status In [GEOGRAPHIC_DATA] [GEOGRAPHI…" at bounding box center [756, 122] width 1473 height 72
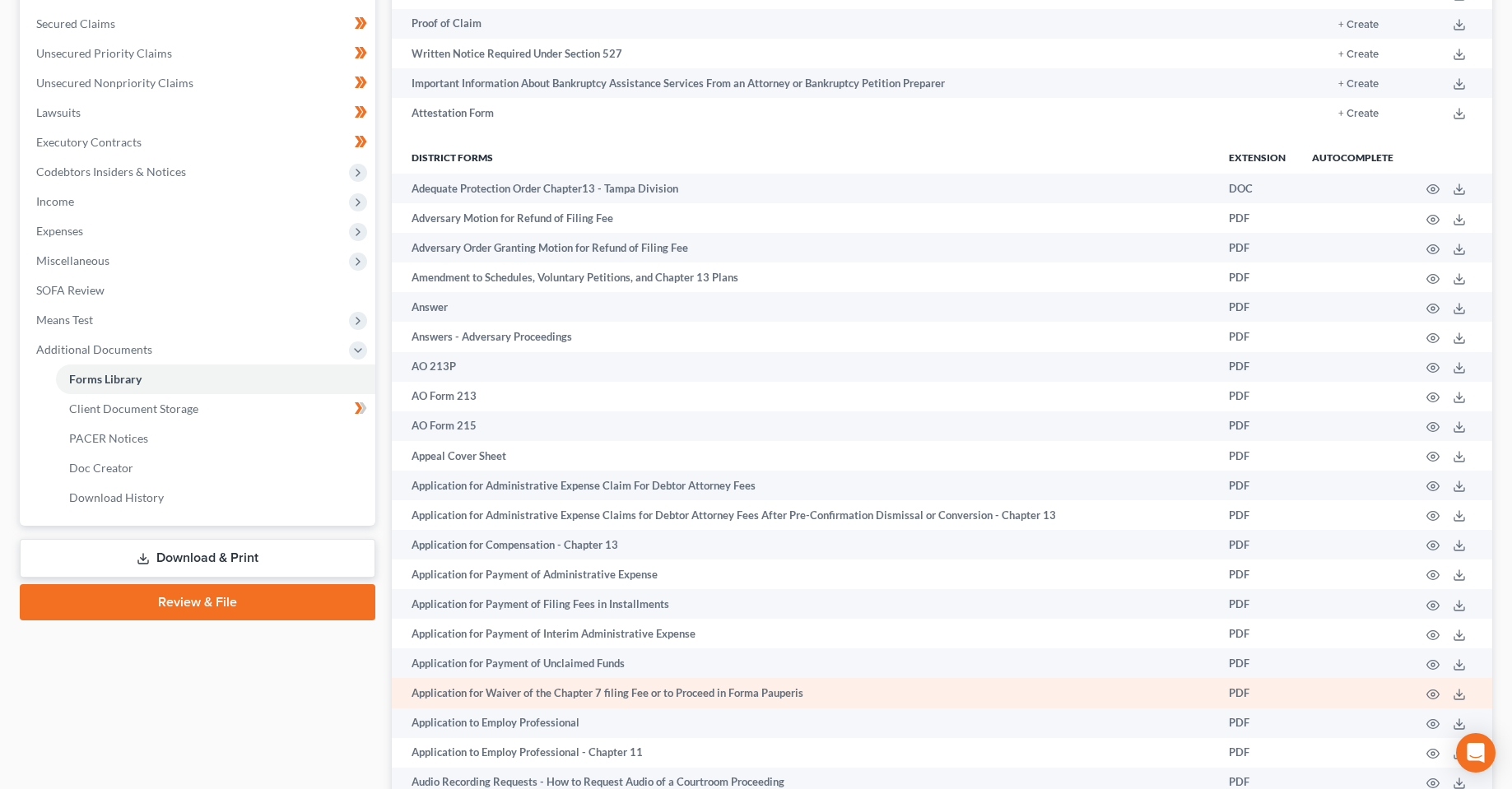
scroll to position [412, 0]
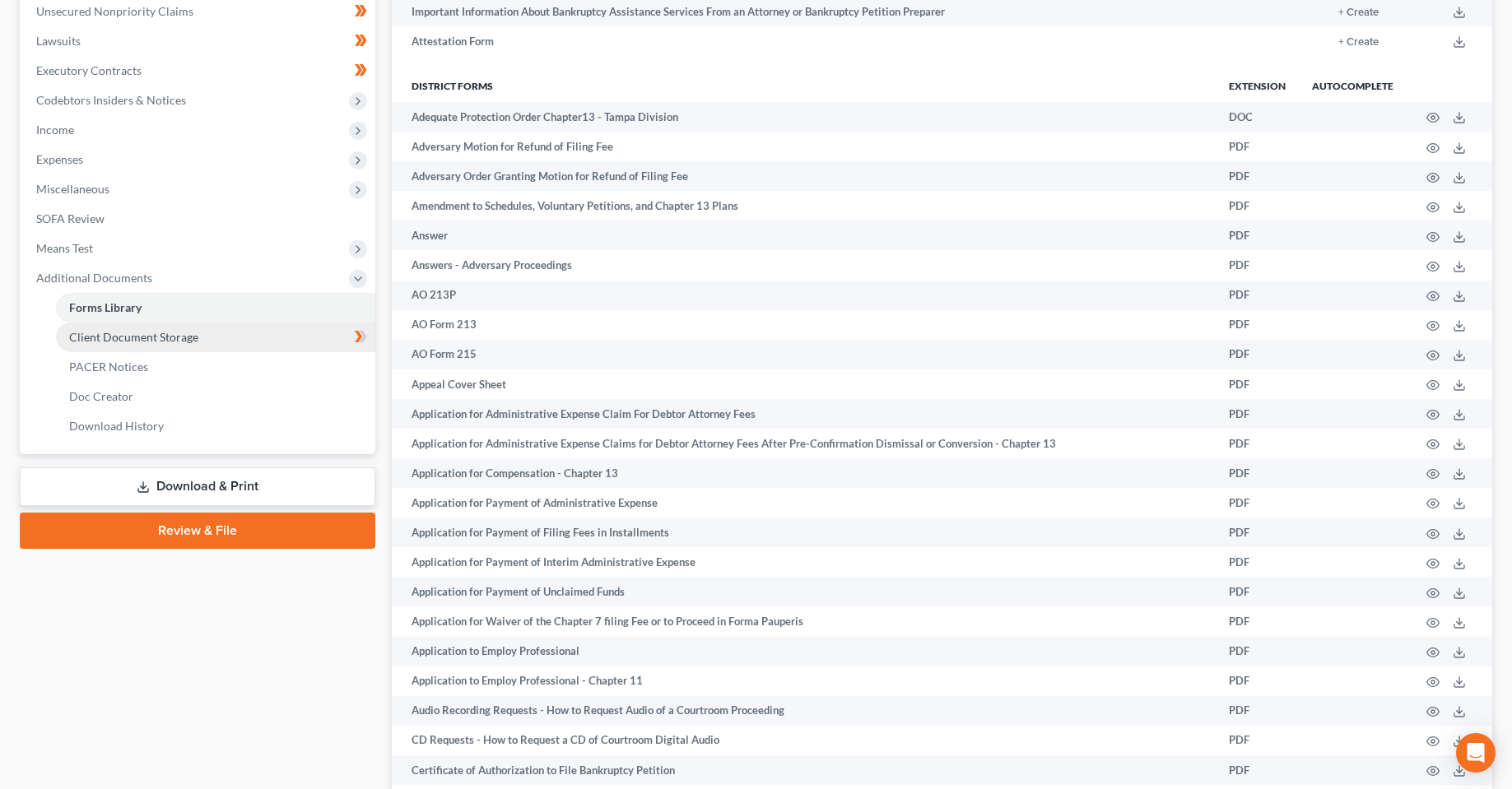
click at [171, 347] on link "Client Document Storage" at bounding box center [215, 337] width 320 height 30
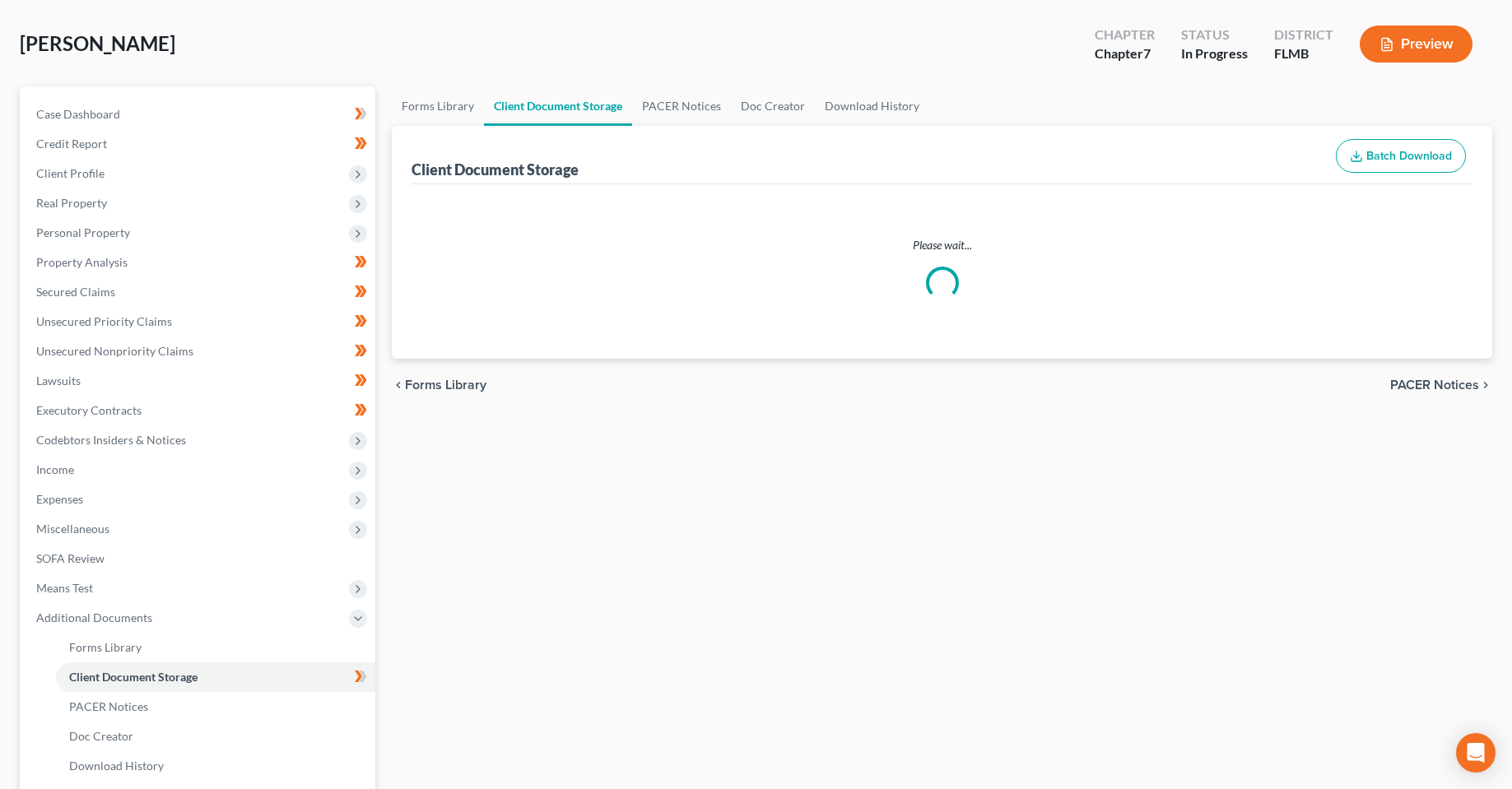
scroll to position [5, 0]
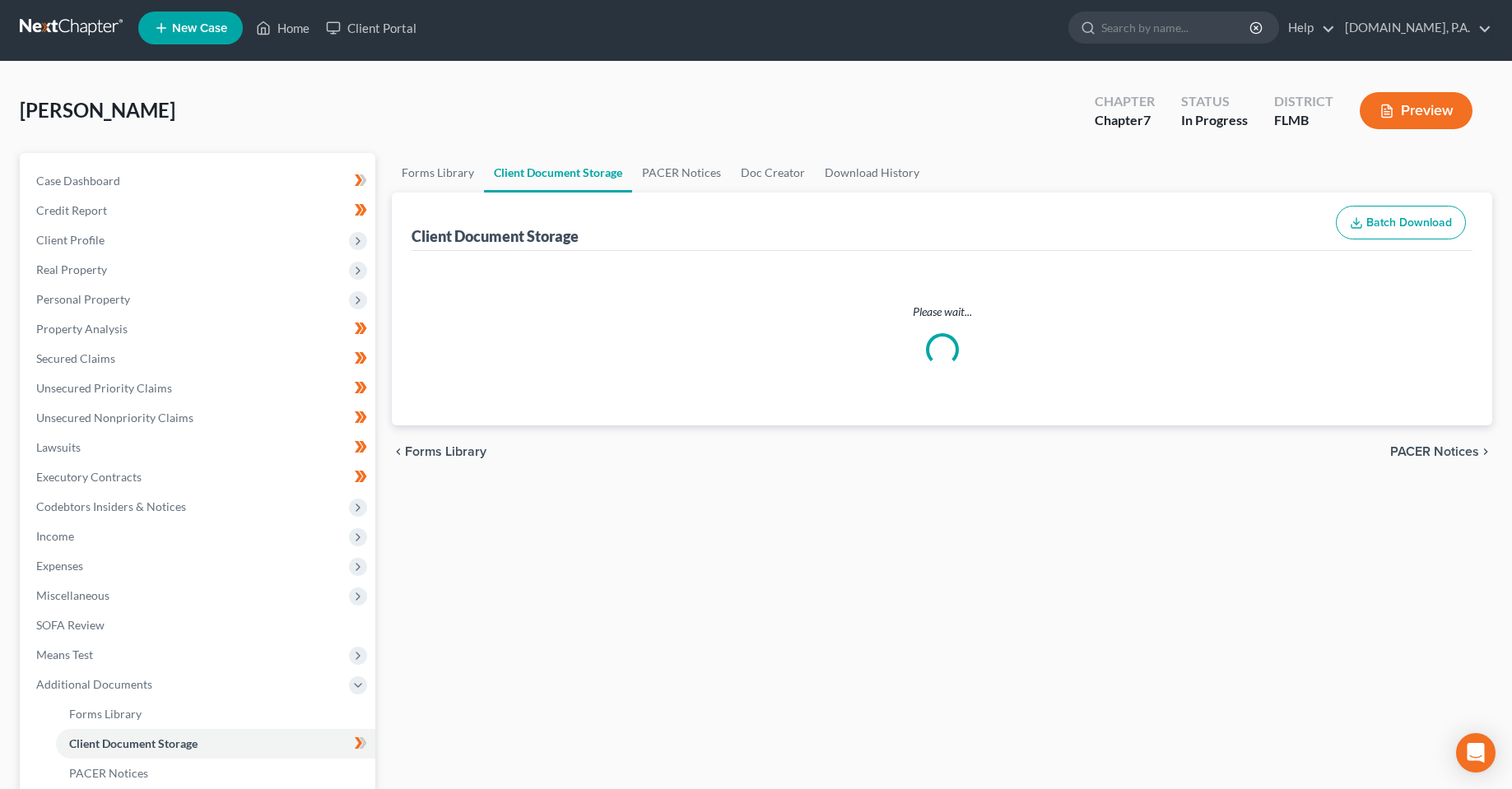
select select "9"
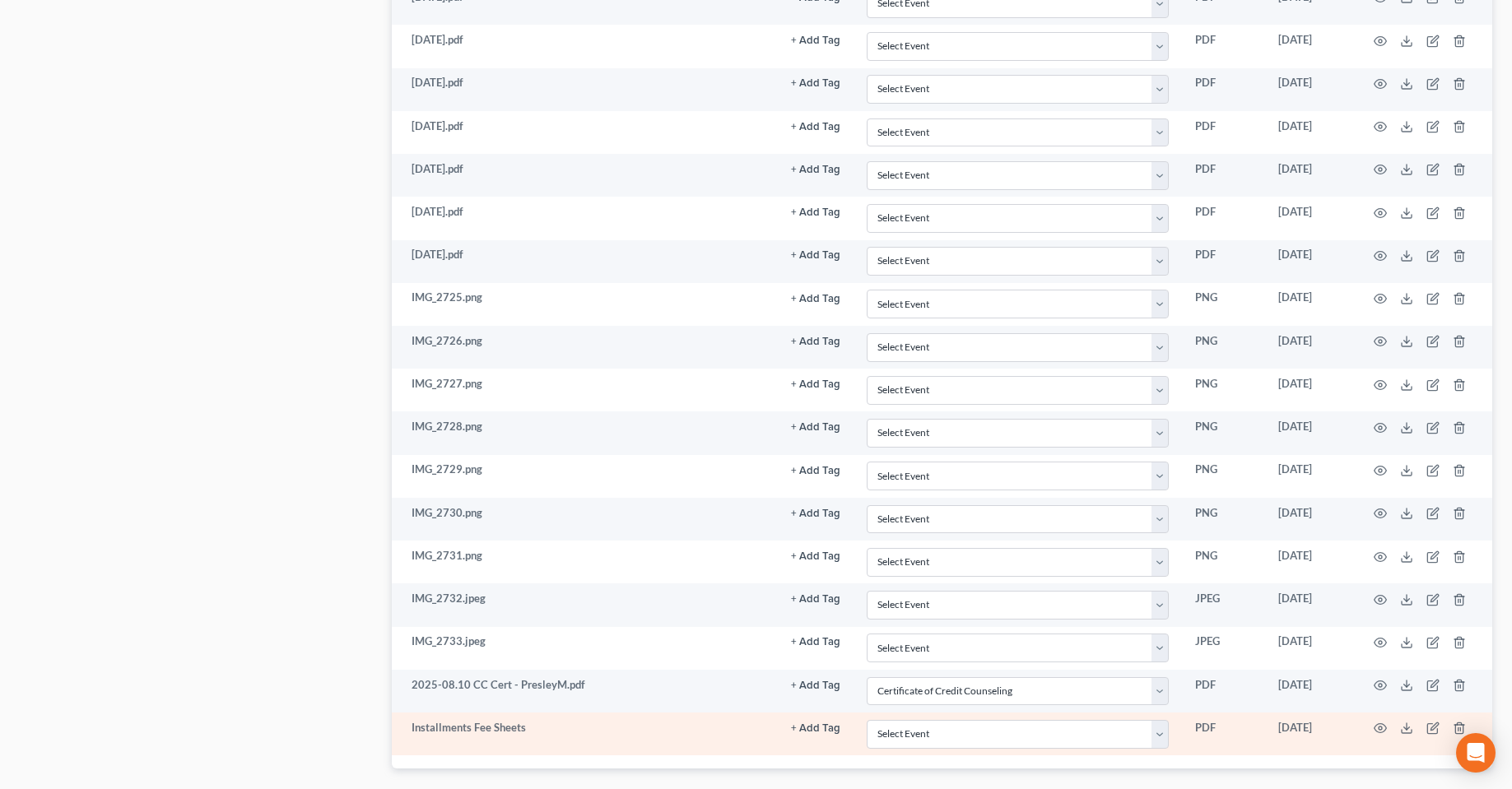
scroll to position [1841, 0]
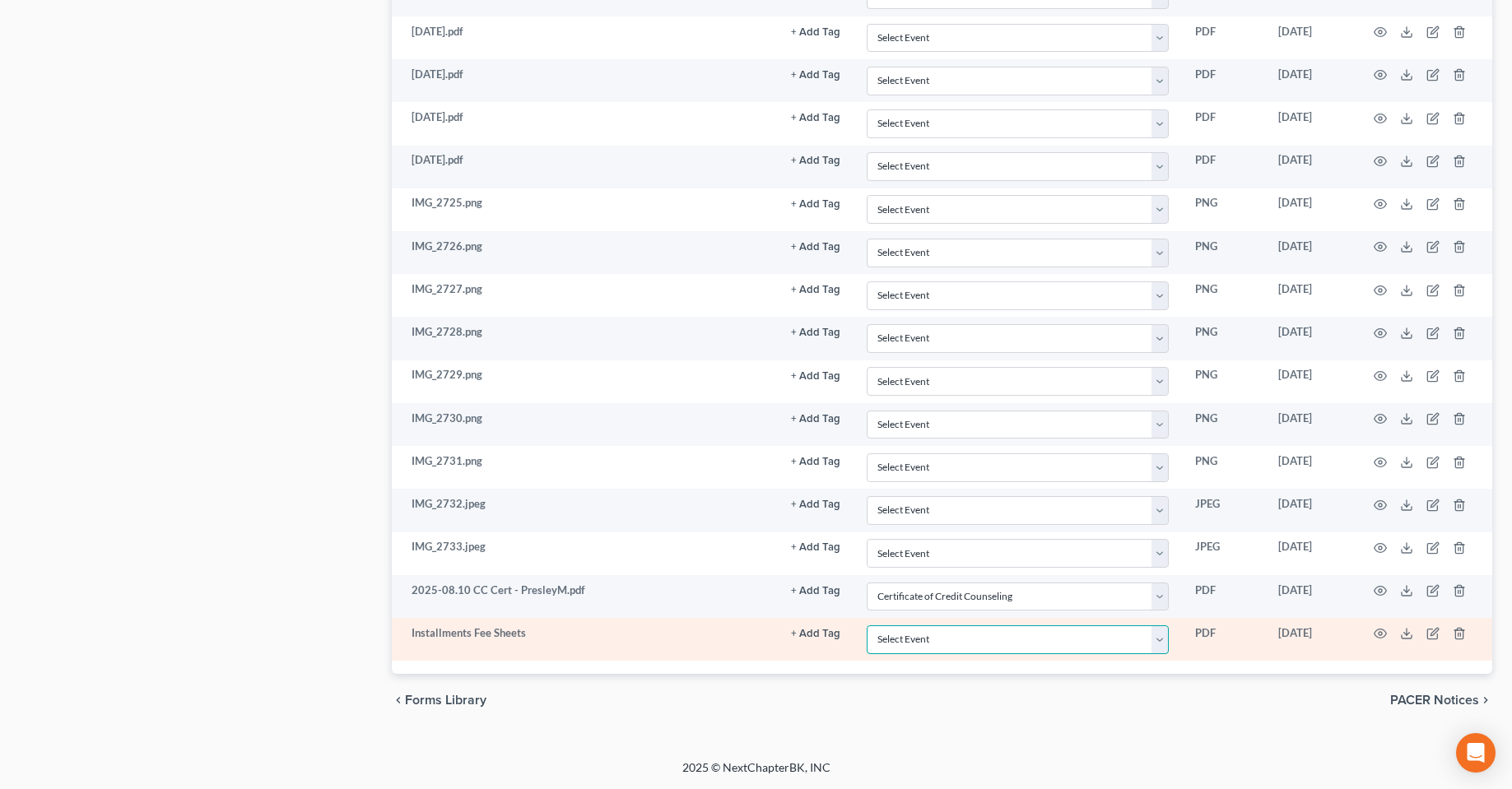
click at [999, 643] on select "Select Event 20 Largest Unsecured Creditors Amended Chapter 13 Plan Amended Cre…" at bounding box center [1018, 640] width 302 height 29
select select "4"
click at [867, 626] on select "Select Event 20 Largest Unsecured Creditors Amended Chapter 13 Plan Amended Cre…" at bounding box center [1018, 640] width 302 height 29
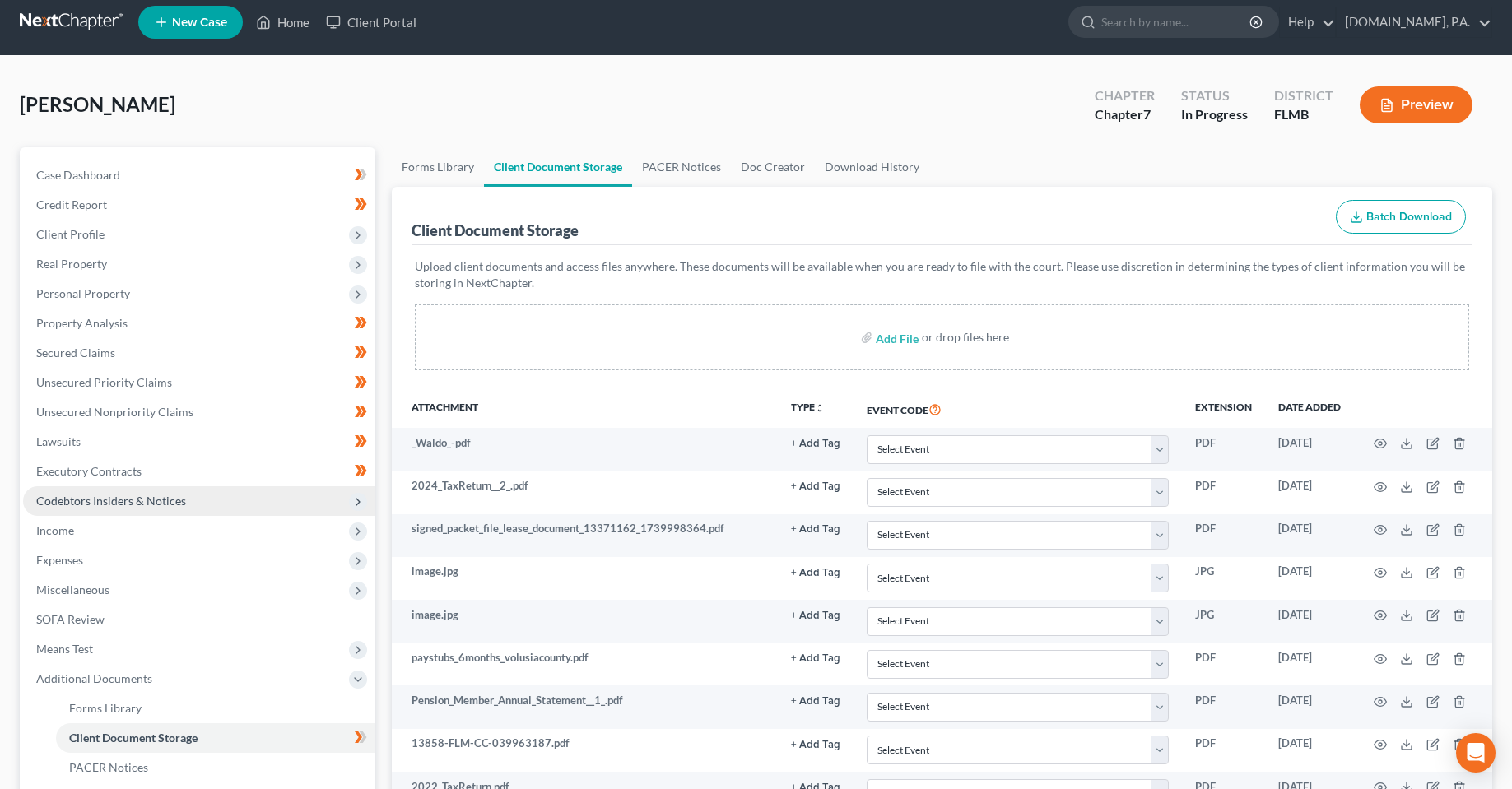
scroll to position [0, 0]
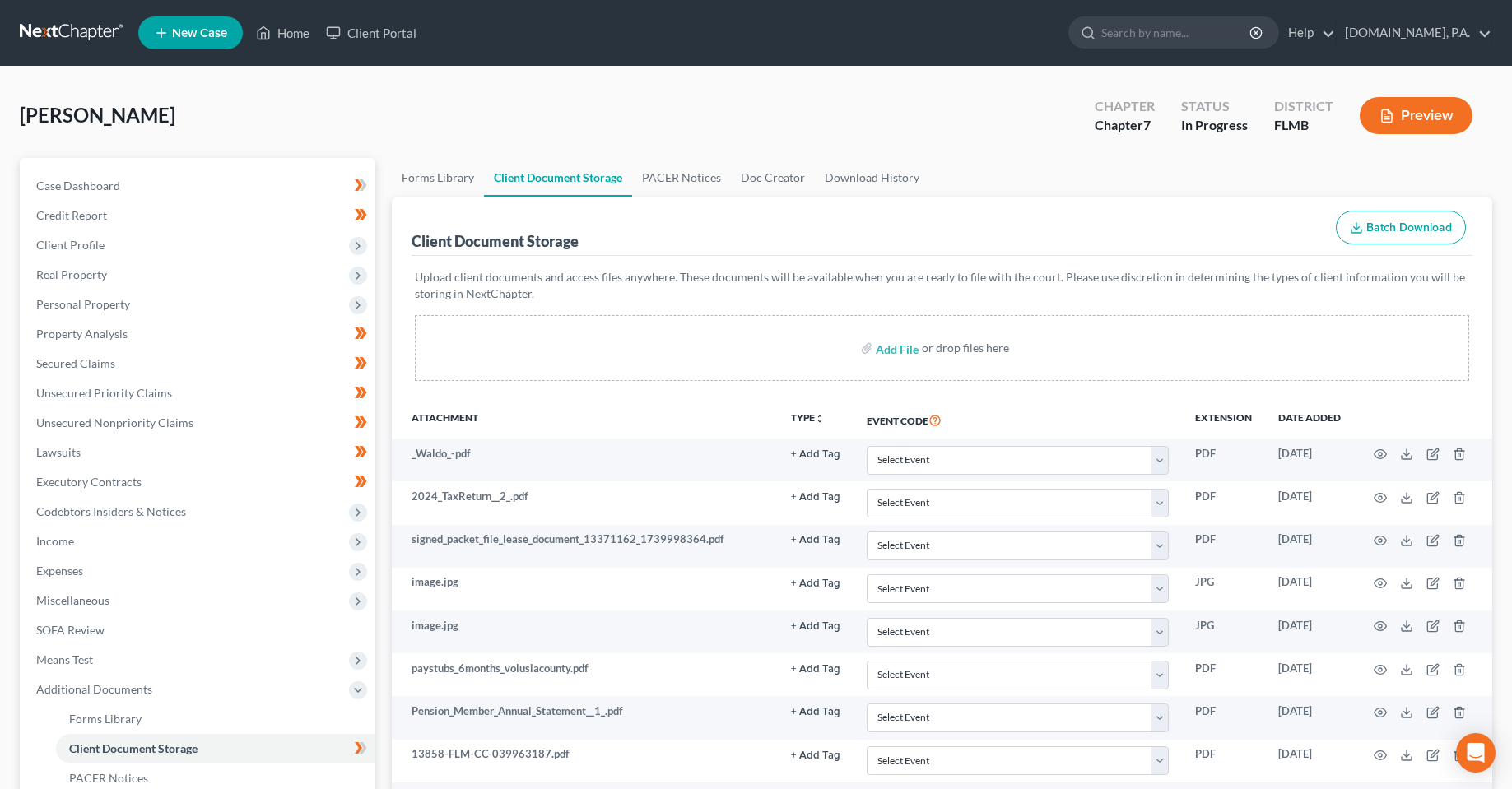
drag, startPoint x: 424, startPoint y: 121, endPoint x: 345, endPoint y: 104, distance: 80.8
click at [423, 120] on div "[PERSON_NAME] Upgraded Chapter Chapter 7 Status In [GEOGRAPHIC_DATA] [GEOGRAPHI…" at bounding box center [756, 122] width 1473 height 72
drag, startPoint x: 204, startPoint y: 114, endPoint x: 76, endPoint y: 119, distance: 128.1
click at [426, 95] on div "[PERSON_NAME] Upgraded Chapter Chapter 7 Status In [GEOGRAPHIC_DATA] [GEOGRAPHI…" at bounding box center [756, 122] width 1473 height 72
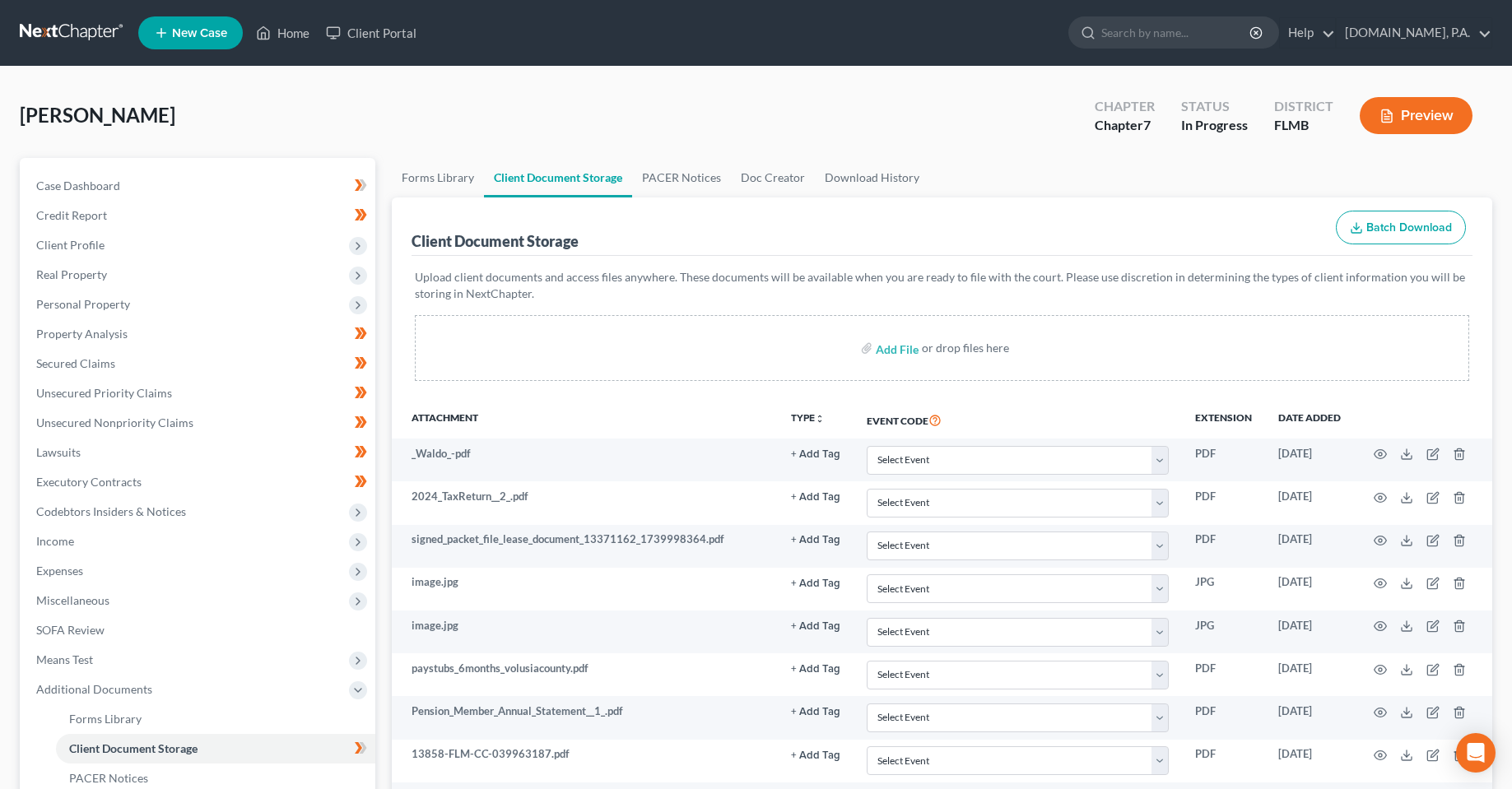
click at [218, 108] on div "[PERSON_NAME] Upgraded Chapter Chapter 7 Status In [GEOGRAPHIC_DATA] [GEOGRAPHI…" at bounding box center [756, 122] width 1473 height 72
click at [251, 118] on div "[PERSON_NAME] Upgraded Chapter Chapter 7 Status In [GEOGRAPHIC_DATA] [GEOGRAPHI…" at bounding box center [756, 122] width 1473 height 72
click at [757, 114] on div "[PERSON_NAME] Upgraded Chapter Chapter 7 Status In [GEOGRAPHIC_DATA] [GEOGRAPHI…" at bounding box center [756, 122] width 1473 height 72
drag, startPoint x: 252, startPoint y: 120, endPoint x: 141, endPoint y: 137, distance: 112.3
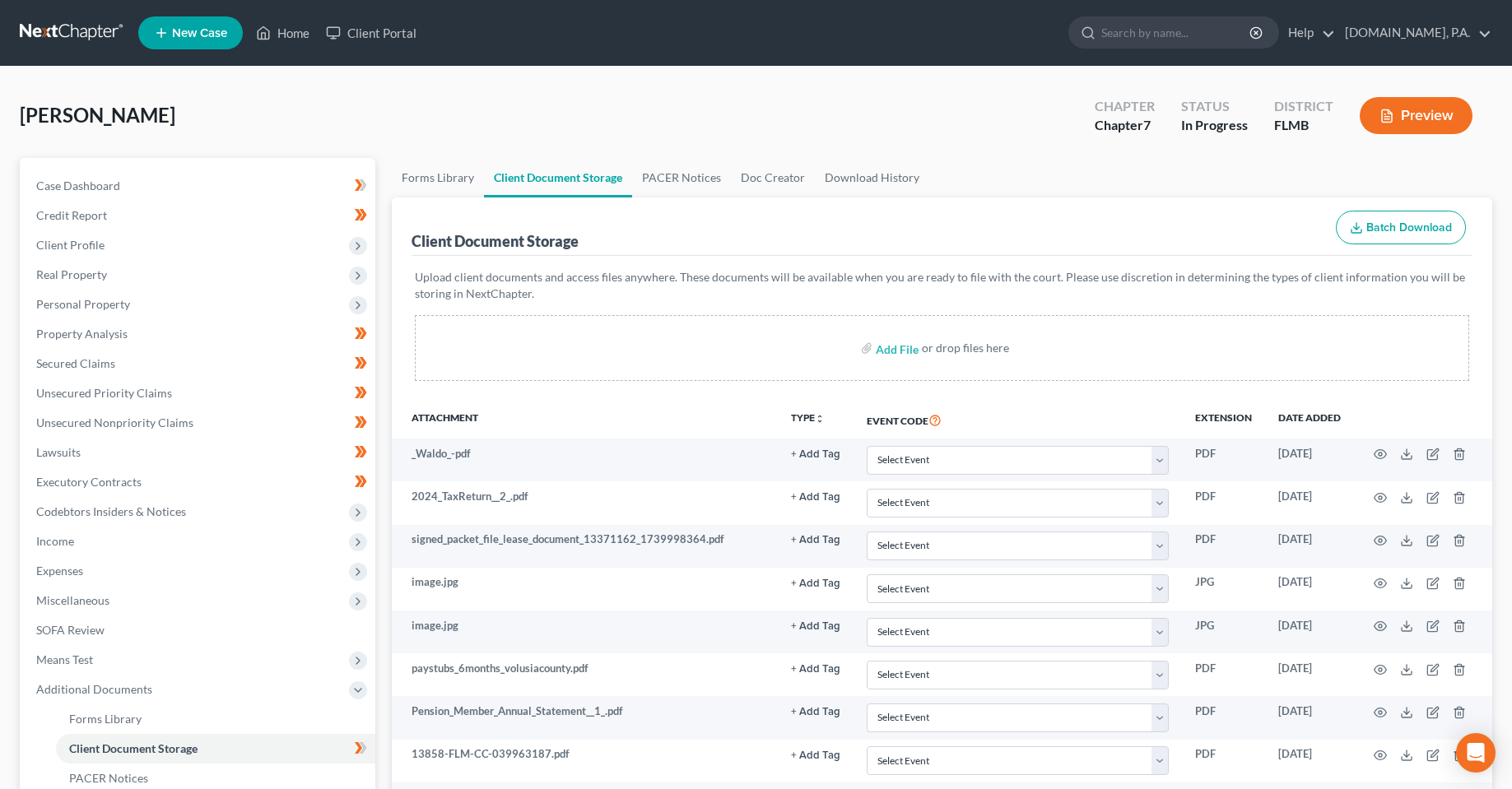
click at [327, 127] on div "[PERSON_NAME] Upgraded Chapter Chapter 7 Status In [GEOGRAPHIC_DATA] [GEOGRAPHI…" at bounding box center [756, 122] width 1473 height 72
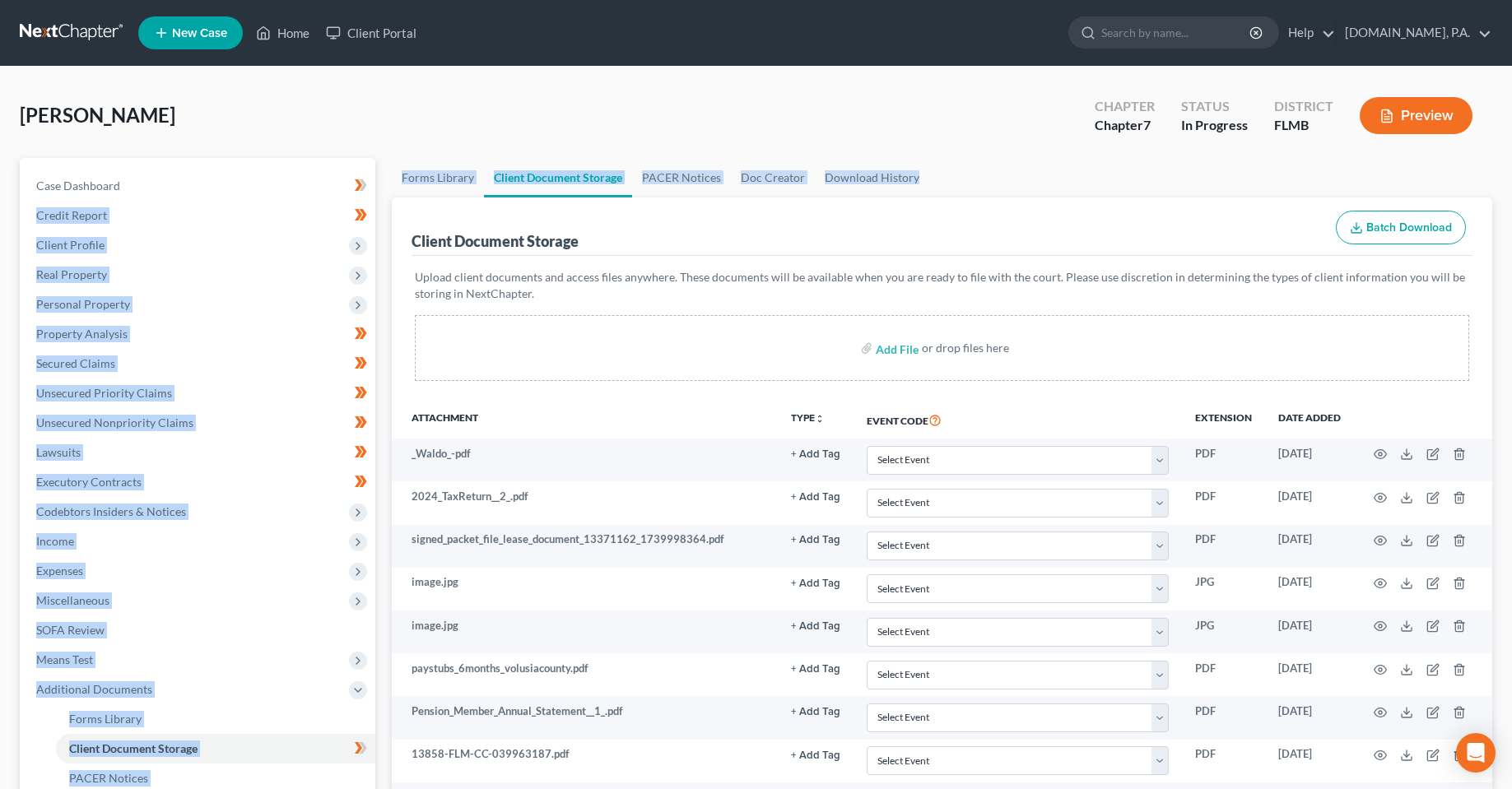
drag, startPoint x: 985, startPoint y: 194, endPoint x: 368, endPoint y: 170, distance: 617.5
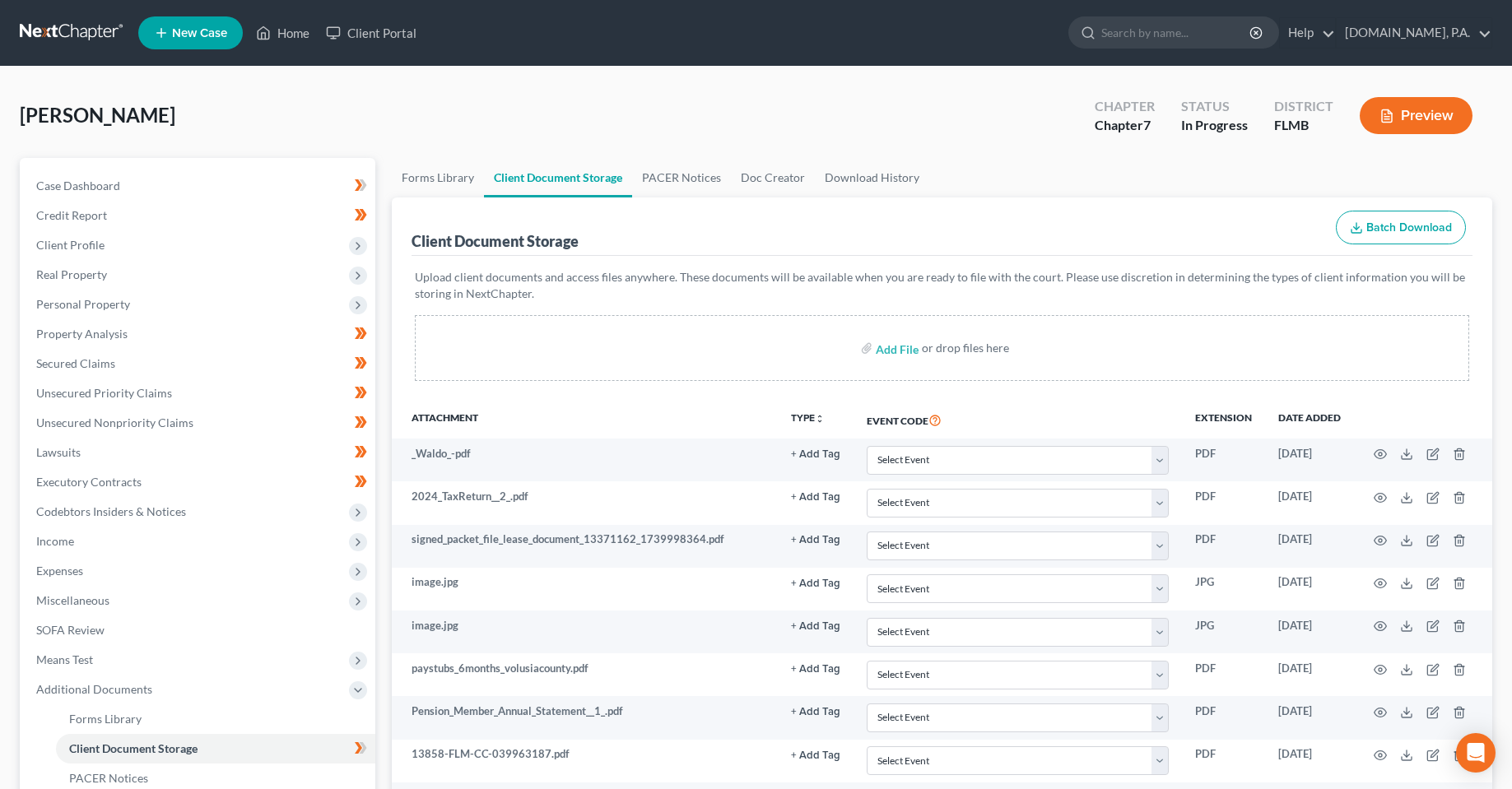
click at [541, 91] on div "[PERSON_NAME] Upgraded Chapter Chapter 7 Status In [GEOGRAPHIC_DATA] [GEOGRAPHI…" at bounding box center [756, 122] width 1473 height 72
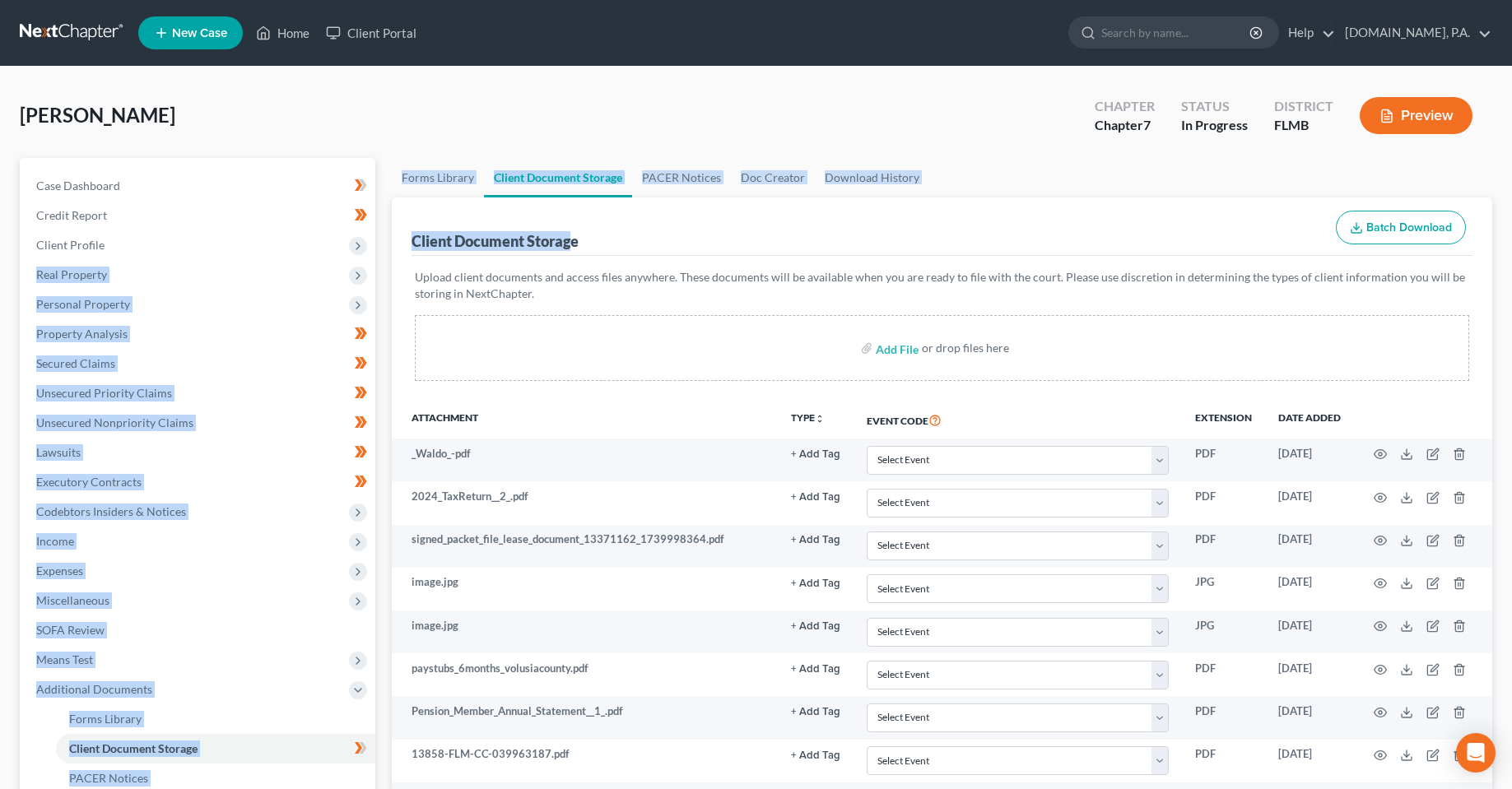
drag, startPoint x: 576, startPoint y: 250, endPoint x: 645, endPoint y: 256, distance: 69.3
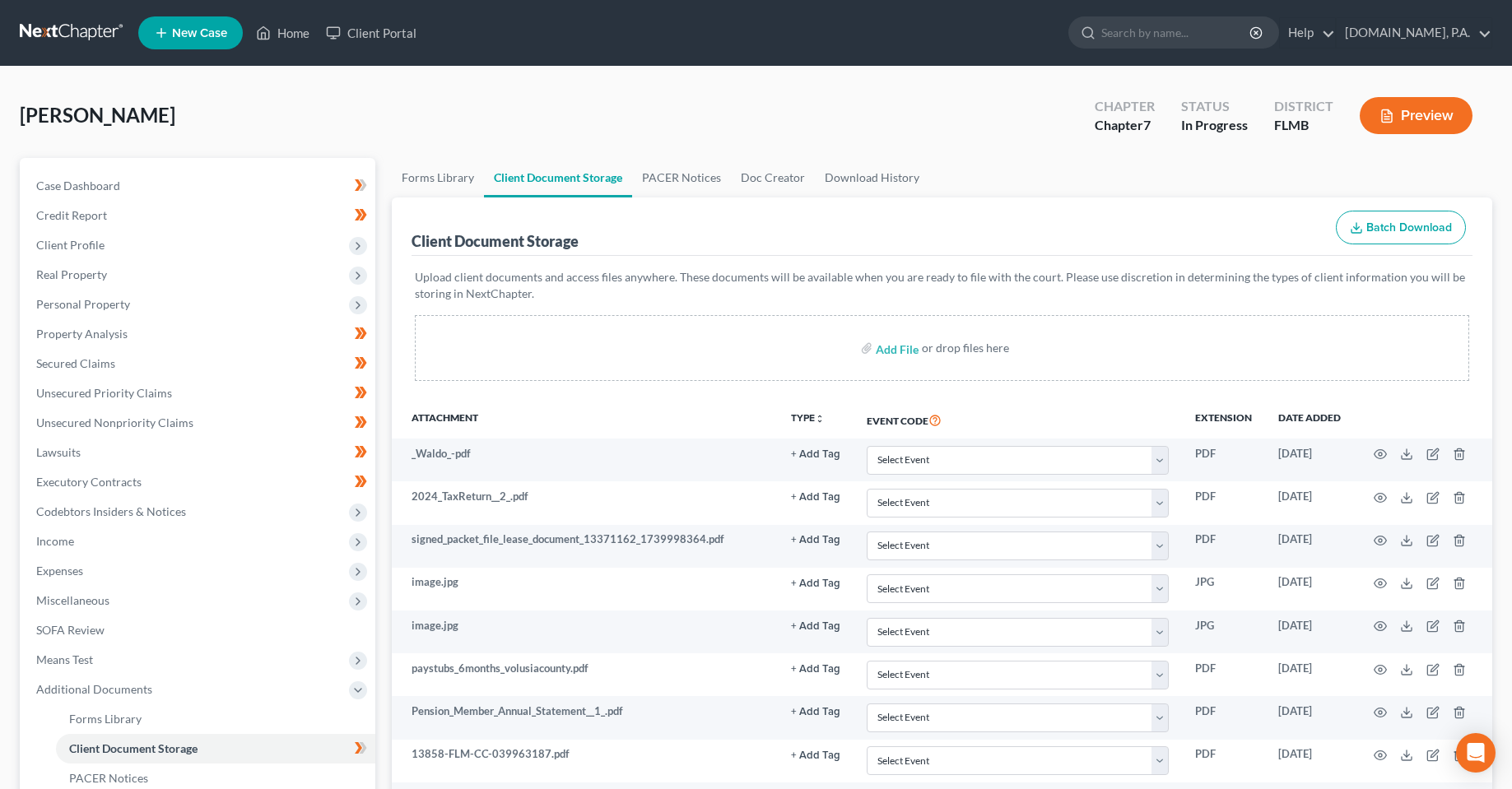
click at [661, 256] on div "Upload client documents and access files anywhere. These documents will be avai…" at bounding box center [942, 328] width 1061 height 145
drag, startPoint x: 592, startPoint y: 251, endPoint x: 391, endPoint y: 257, distance: 201.1
click at [732, 250] on div "Client Document Storage Batch Download" at bounding box center [942, 227] width 1061 height 60
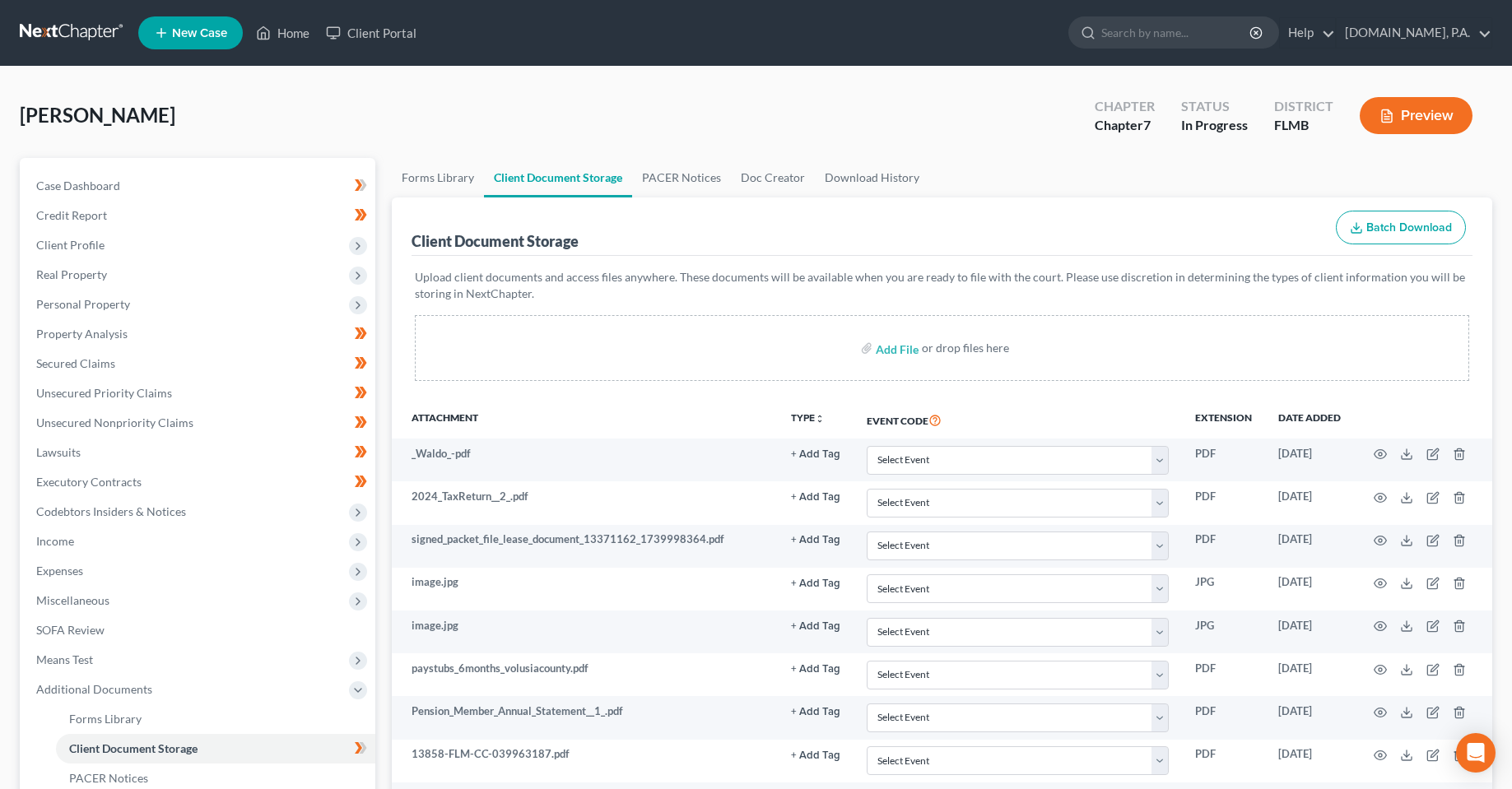
click at [1004, 135] on div "[PERSON_NAME] Upgraded Chapter Chapter 7 Status In [GEOGRAPHIC_DATA] [GEOGRAPHI…" at bounding box center [756, 122] width 1473 height 72
